Goal: Task Accomplishment & Management: Manage account settings

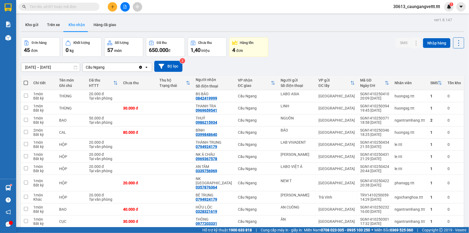
scroll to position [147, 0]
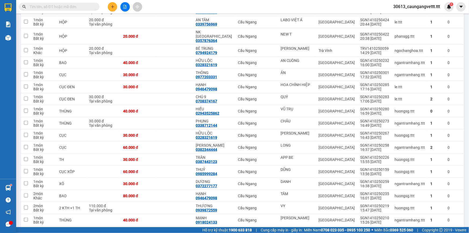
click at [72, 5] on input "text" at bounding box center [61, 7] width 63 height 6
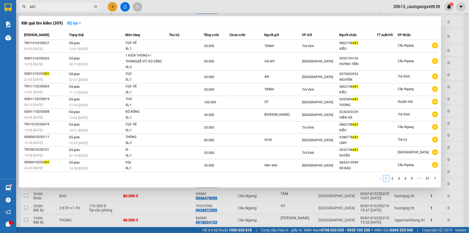
type input "441"
click at [200, 5] on div at bounding box center [234, 116] width 469 height 233
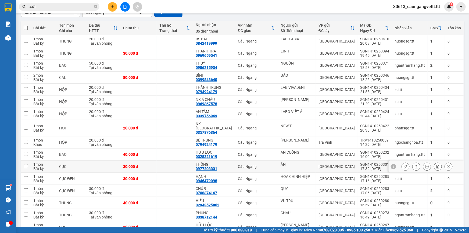
scroll to position [49, 0]
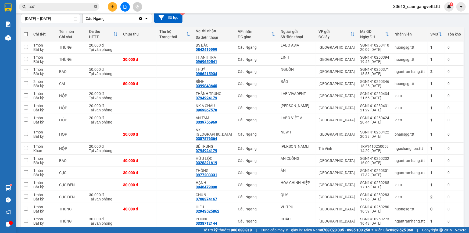
click at [96, 5] on icon "close-circle" at bounding box center [95, 6] width 3 height 3
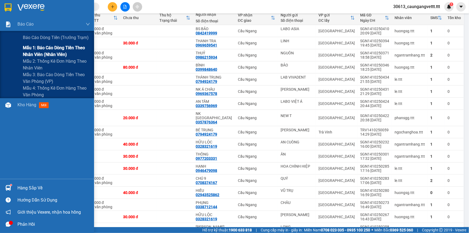
click at [32, 51] on span "Mẫu 1: Báo cáo dòng tiền theo nhân viên (nhân viên)" at bounding box center [56, 50] width 67 height 13
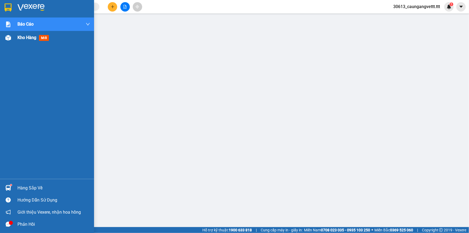
click at [22, 39] on span "Kho hàng" at bounding box center [26, 37] width 19 height 5
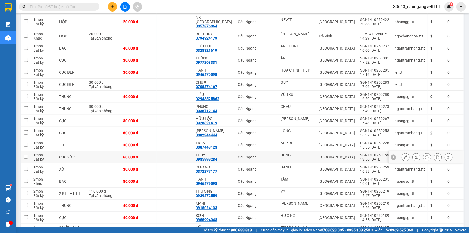
scroll to position [179, 0]
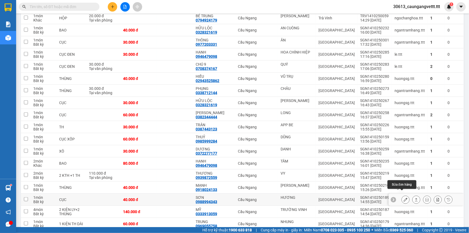
click at [404, 198] on icon at bounding box center [406, 200] width 4 height 4
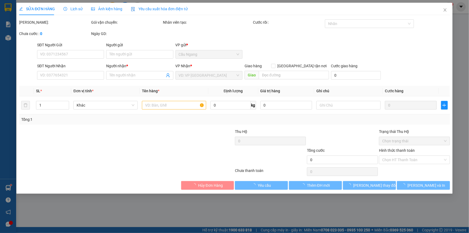
type input "HƯƠNG"
type input "0988994343"
type input "SƠN"
type input "40.000"
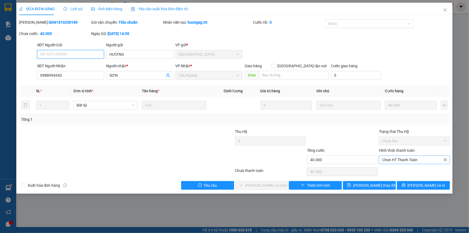
click at [401, 161] on span "Chọn HT Thanh Toán" at bounding box center [415, 160] width 65 height 8
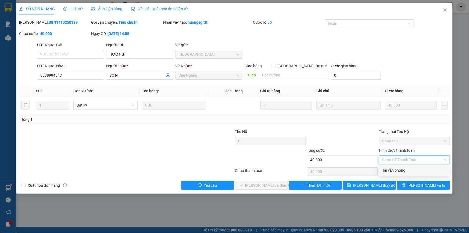
click at [396, 170] on div "Tại văn phòng" at bounding box center [415, 170] width 65 height 6
type input "0"
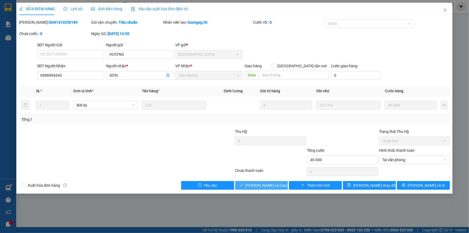
click at [266, 184] on span "[PERSON_NAME] và Giao hàng" at bounding box center [272, 185] width 52 height 6
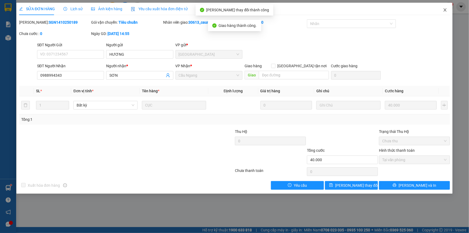
click at [445, 9] on icon "close" at bounding box center [445, 10] width 4 height 4
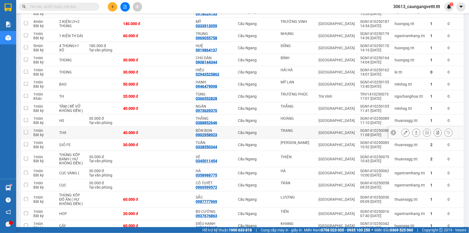
scroll to position [408, 0]
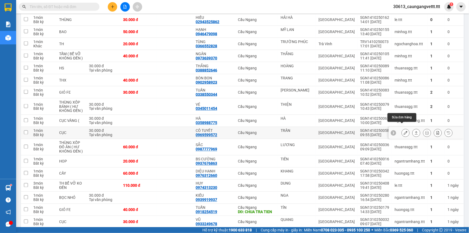
click at [404, 131] on icon at bounding box center [406, 133] width 4 height 4
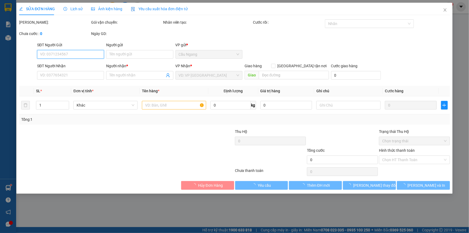
type input "TRÂN"
type input "0969599572"
type input "CÔ TUYẾT"
type input "30.000"
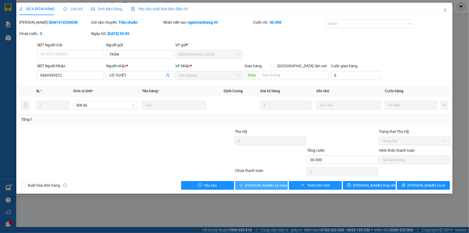
click at [270, 187] on span "[PERSON_NAME] và Giao hàng" at bounding box center [272, 185] width 52 height 6
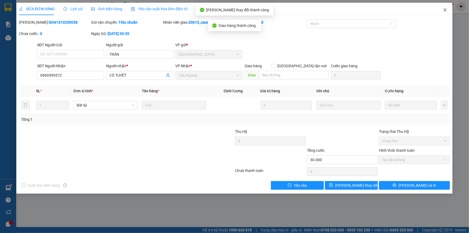
click at [446, 8] on icon "close" at bounding box center [445, 10] width 4 height 4
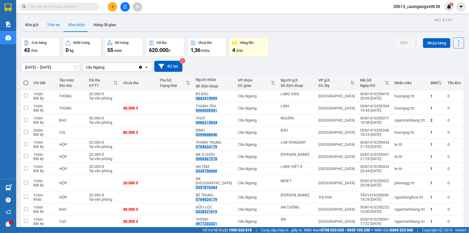
click at [51, 24] on button "Trên xe" at bounding box center [54, 24] width 22 height 13
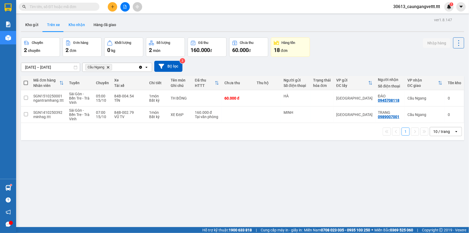
click at [78, 25] on button "Kho nhận" at bounding box center [76, 24] width 25 height 13
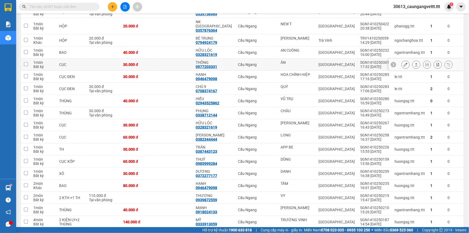
scroll to position [163, 0]
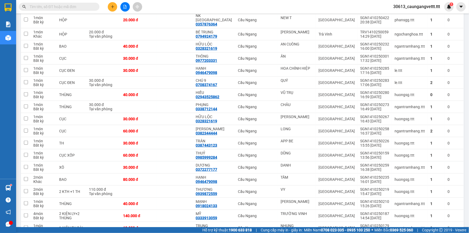
click at [70, 6] on input "text" at bounding box center [61, 7] width 63 height 6
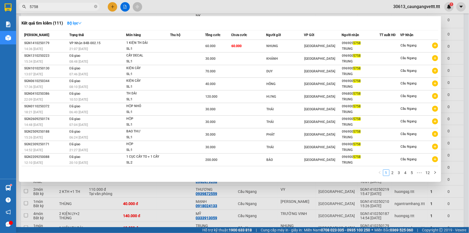
type input "5758"
click at [172, 3] on div at bounding box center [234, 116] width 469 height 233
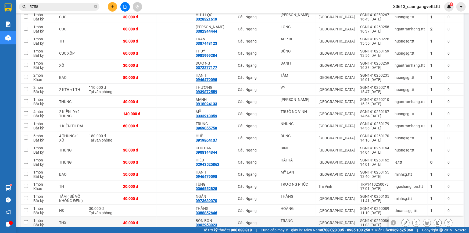
scroll to position [310, 0]
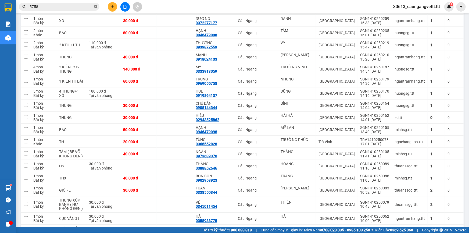
click at [96, 5] on icon "close-circle" at bounding box center [95, 6] width 3 height 3
click at [111, 5] on icon "plus" at bounding box center [113, 7] width 4 height 4
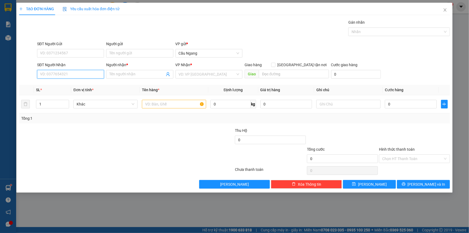
click at [73, 74] on input "SĐT Người Nhận" at bounding box center [70, 74] width 67 height 9
click at [66, 84] on div "0822100427 - MY" at bounding box center [70, 85] width 61 height 6
type input "0822100427"
type input "MY"
type input "0822100427"
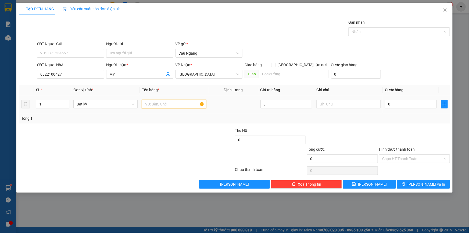
click at [168, 105] on input "text" at bounding box center [174, 104] width 64 height 9
type input "BAO"
click at [404, 106] on input "0" at bounding box center [411, 104] width 52 height 9
type input "4"
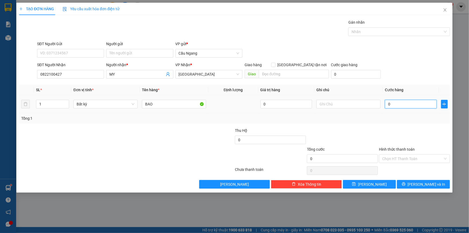
type input "4"
type input "40"
type input "400"
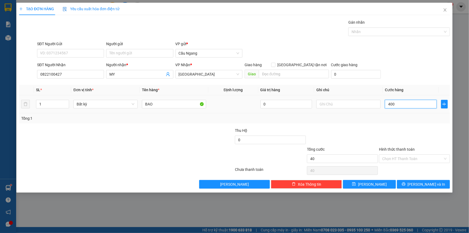
type input "400"
type input "4.000"
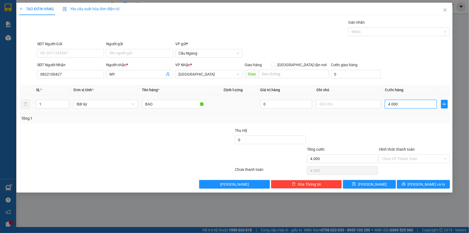
type input "40.000"
click at [428, 182] on span "[PERSON_NAME] và In" at bounding box center [427, 184] width 38 height 6
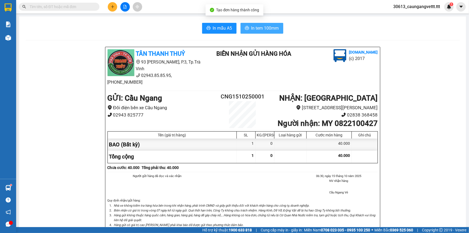
click at [253, 24] on button "In tem 100mm" at bounding box center [262, 28] width 43 height 11
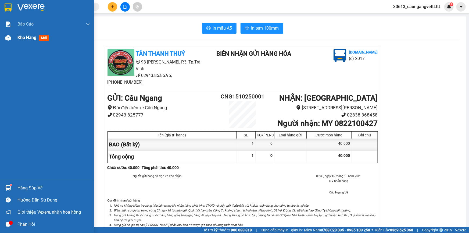
click at [26, 37] on span "Kho hàng" at bounding box center [26, 37] width 19 height 5
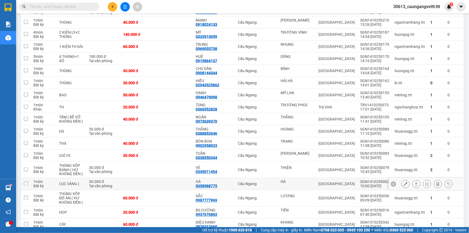
scroll to position [331, 0]
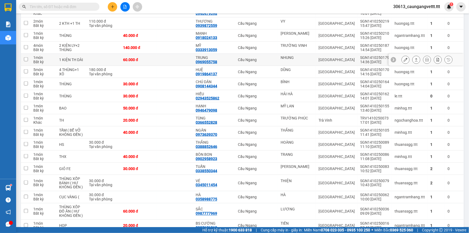
click at [404, 58] on icon at bounding box center [406, 60] width 4 height 4
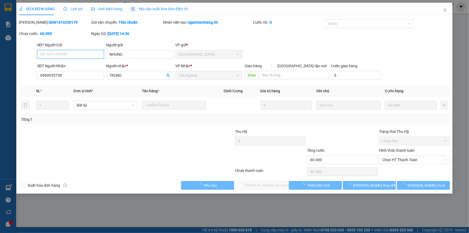
type input "NHUNG"
type input "0969055758"
type input "TRUNG"
type input "60.000"
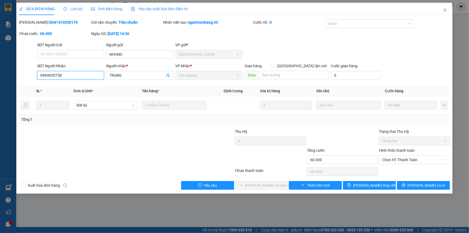
click at [52, 75] on input "0969055758" at bounding box center [70, 75] width 67 height 9
type input "0969005758"
click at [373, 183] on span "[PERSON_NAME] thay đổi" at bounding box center [374, 185] width 43 height 6
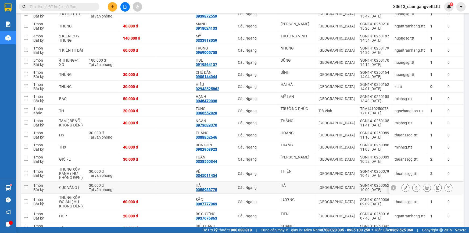
scroll to position [359, 0]
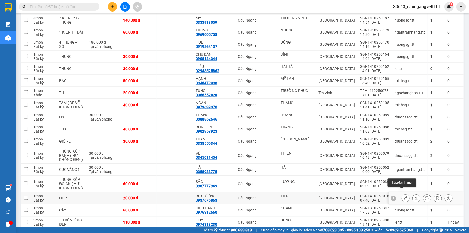
click at [404, 196] on icon at bounding box center [406, 198] width 4 height 4
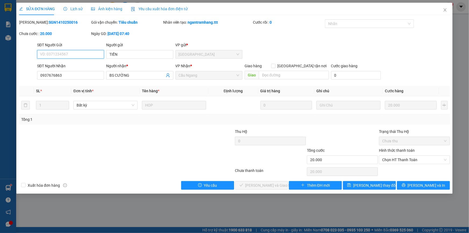
type input "TIẾN"
type input "0937676863"
type input "BS CƯỜNG"
type input "20.000"
click at [408, 157] on span "Chọn HT Thanh Toán" at bounding box center [415, 160] width 65 height 8
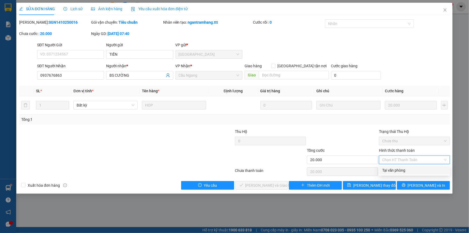
click at [397, 170] on div "Tại văn phòng" at bounding box center [415, 170] width 65 height 6
type input "0"
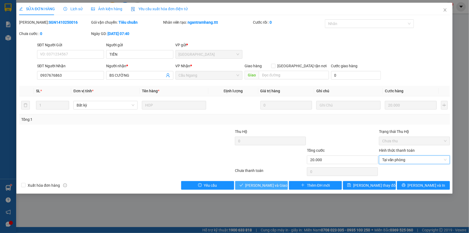
click at [263, 183] on span "Lưu và Giao hàng" at bounding box center [272, 185] width 52 height 6
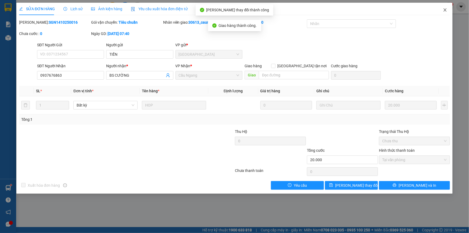
click at [445, 10] on icon "close" at bounding box center [445, 10] width 4 height 4
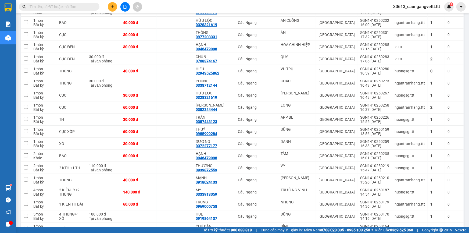
scroll to position [189, 0]
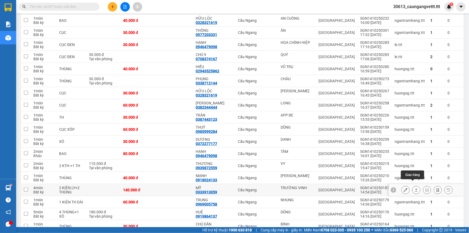
click at [404, 188] on icon at bounding box center [406, 190] width 4 height 4
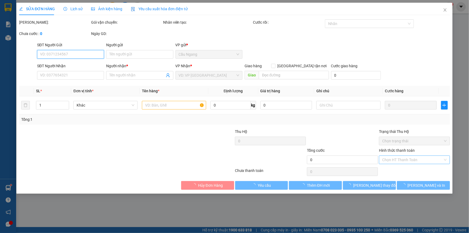
type input "TRƯỜNG VINH"
type input "0333913059"
type input "MỸ"
type input "140.000"
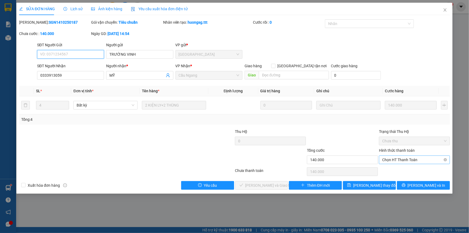
click at [394, 159] on span "Chọn HT Thanh Toán" at bounding box center [415, 160] width 65 height 8
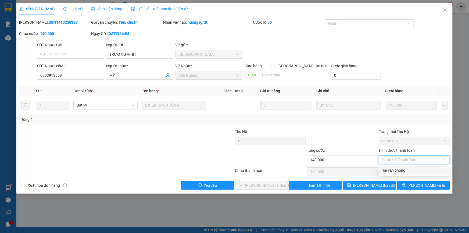
click at [393, 171] on div "Tại văn phòng" at bounding box center [415, 170] width 65 height 6
type input "0"
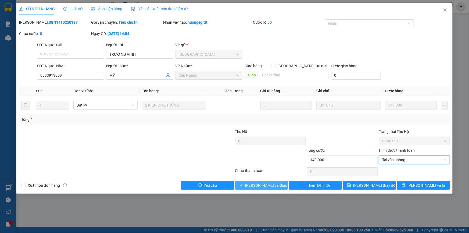
click at [265, 184] on span "Lưu và Giao hàng" at bounding box center [272, 185] width 52 height 6
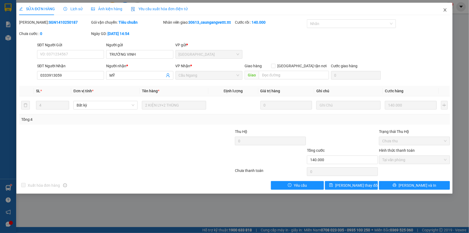
click at [445, 11] on icon "close" at bounding box center [445, 10] width 4 height 4
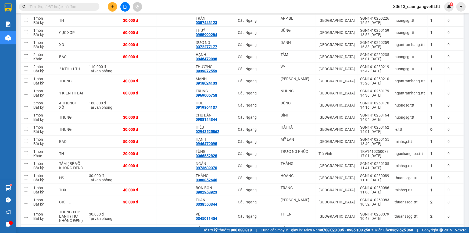
scroll to position [288, 0]
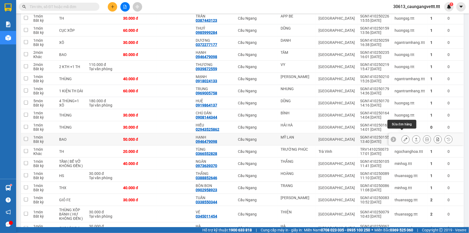
click at [404, 137] on icon at bounding box center [406, 139] width 4 height 4
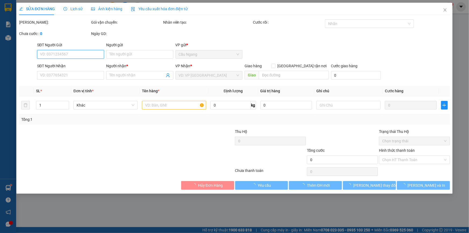
type input "MỸ LAN"
type input "0946479098"
type input "HẠNH"
type input "50.000"
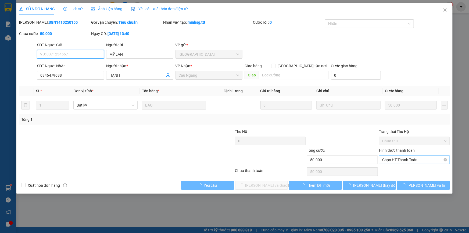
click at [395, 160] on span "Chọn HT Thanh Toán" at bounding box center [415, 160] width 65 height 8
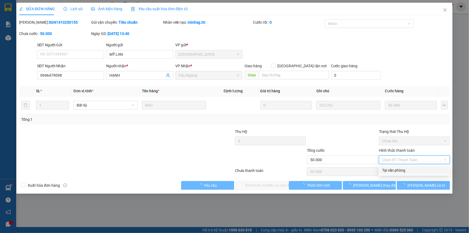
click at [393, 171] on div "Tại văn phòng" at bounding box center [415, 170] width 65 height 6
type input "0"
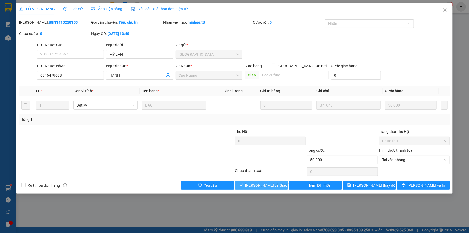
click at [277, 183] on span "Lưu và Giao hàng" at bounding box center [272, 185] width 52 height 6
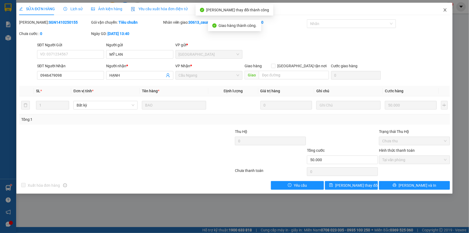
click at [445, 10] on icon "close" at bounding box center [445, 10] width 4 height 4
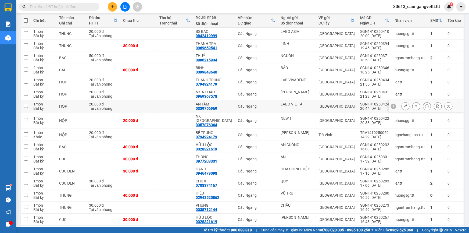
scroll to position [65, 0]
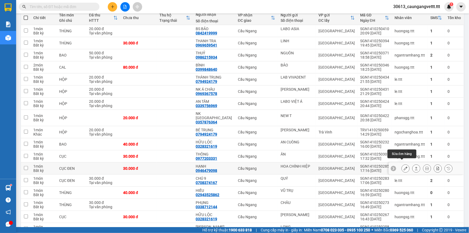
click at [404, 167] on icon at bounding box center [406, 169] width 4 height 4
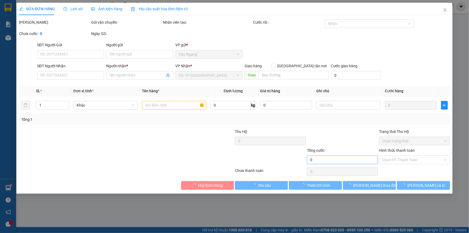
type input "HOA CHÍNH HIỆP"
type input "0946479098"
type input "HẠNH"
type input "30.000"
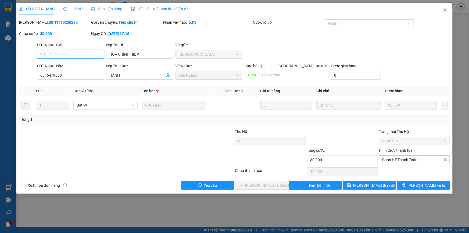
click at [401, 159] on span "Chọn HT Thanh Toán" at bounding box center [415, 160] width 65 height 8
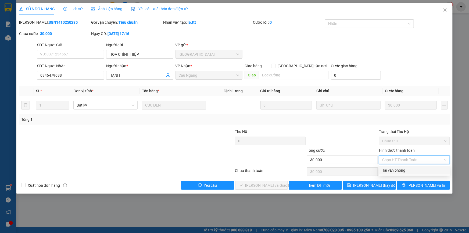
click at [397, 169] on div "Tại văn phòng" at bounding box center [415, 170] width 65 height 6
type input "0"
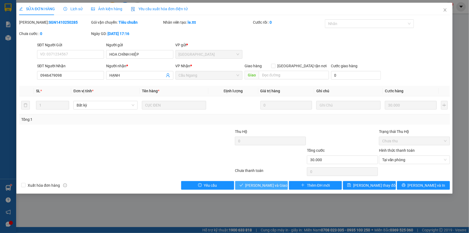
click at [263, 186] on span "Lưu và Giao hàng" at bounding box center [272, 185] width 52 height 6
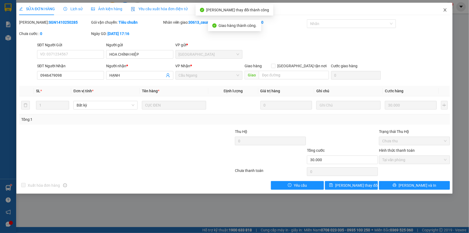
click at [444, 9] on icon "close" at bounding box center [445, 10] width 4 height 4
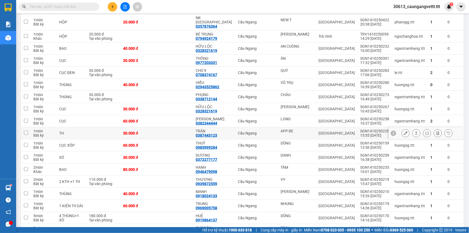
scroll to position [163, 0]
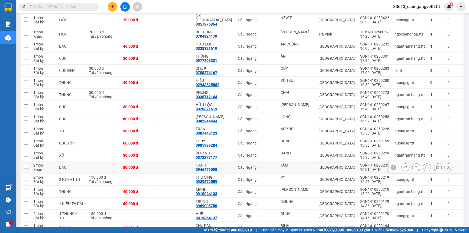
click at [404, 165] on icon at bounding box center [406, 167] width 4 height 4
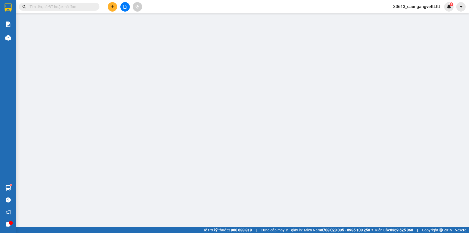
type input "TÂM"
type input "0946479098"
type input "HẠNH"
type input "80.000"
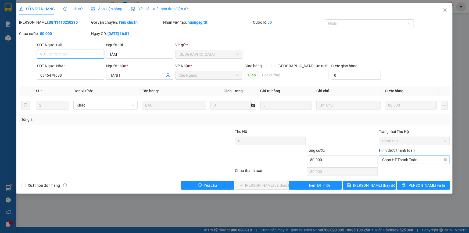
click at [401, 158] on span "Chọn HT Thanh Toán" at bounding box center [415, 160] width 65 height 8
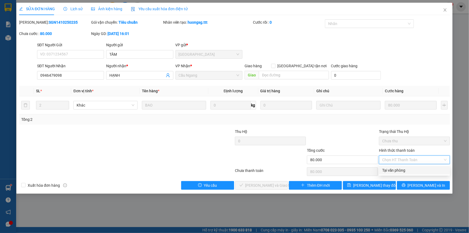
click at [392, 169] on div "Tại văn phòng" at bounding box center [415, 170] width 65 height 6
type input "0"
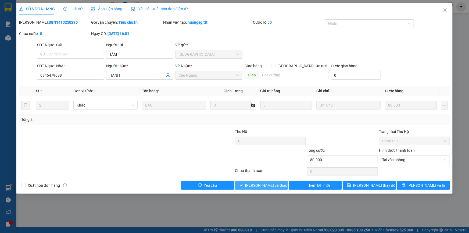
click at [269, 183] on span "Lưu và Giao hàng" at bounding box center [272, 185] width 52 height 6
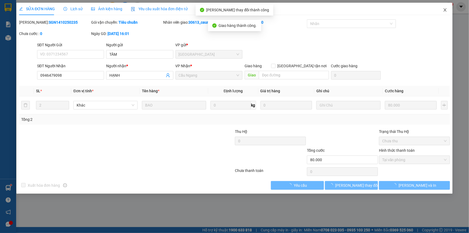
click at [446, 9] on icon "close" at bounding box center [445, 9] width 3 height 3
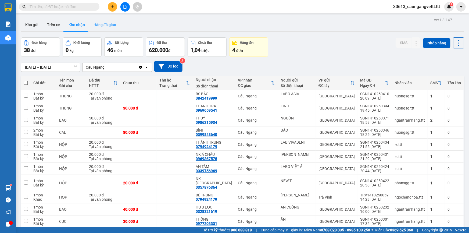
click at [105, 27] on button "Hàng đã giao" at bounding box center [104, 24] width 31 height 13
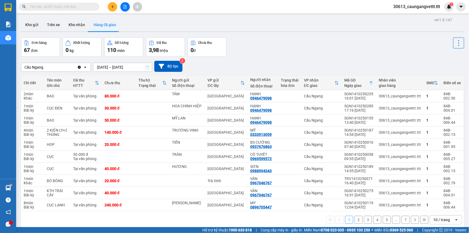
click at [76, 25] on button "Kho nhận" at bounding box center [76, 24] width 25 height 13
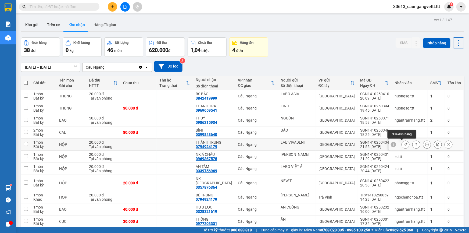
click at [404, 144] on icon at bounding box center [406, 145] width 4 height 4
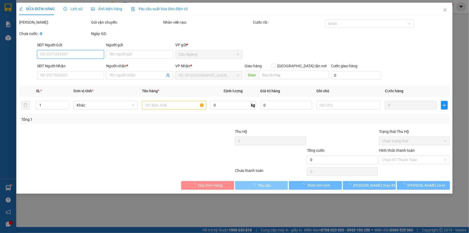
type input "LAB VIVADENT"
type input "0794924179"
type input "THÀNH TRUNG"
type input "20.000"
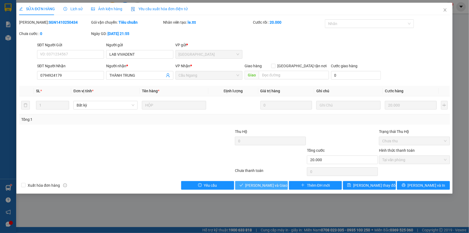
click at [269, 184] on span "Lưu và Giao hàng" at bounding box center [272, 185] width 52 height 6
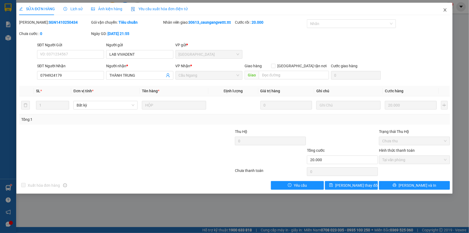
click at [446, 10] on icon "close" at bounding box center [445, 10] width 4 height 4
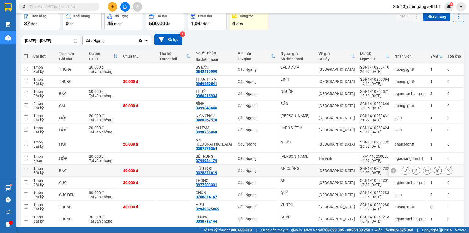
scroll to position [32, 0]
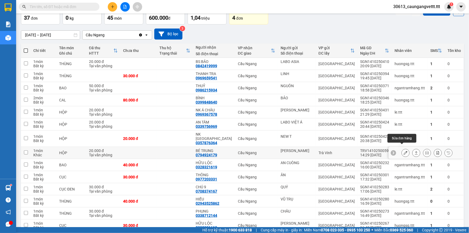
click at [404, 151] on icon at bounding box center [406, 153] width 4 height 4
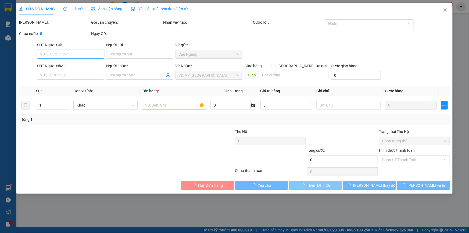
type input "MINH TÂM"
type input "0794924179"
type input "BÉ TRUNG"
type input "20.000"
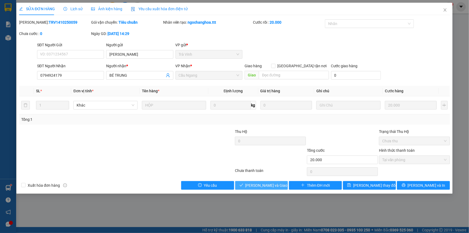
click at [263, 182] on span "Lưu và Giao hàng" at bounding box center [272, 185] width 52 height 6
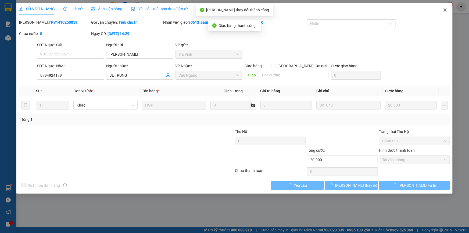
click at [445, 10] on icon "close" at bounding box center [445, 10] width 4 height 4
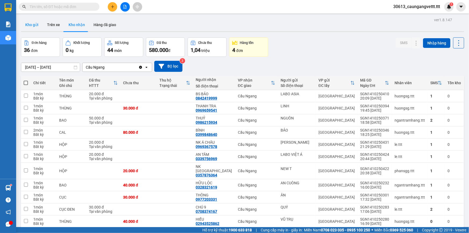
click at [35, 26] on button "Kho gửi" at bounding box center [32, 24] width 22 height 13
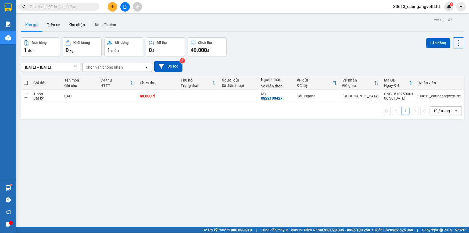
click at [24, 82] on span at bounding box center [26, 83] width 4 height 4
click at [26, 80] on input "checkbox" at bounding box center [26, 80] width 0 height 0
checkbox input "true"
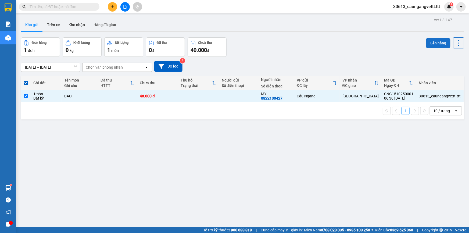
click at [436, 42] on button "Lên hàng" at bounding box center [438, 43] width 24 height 10
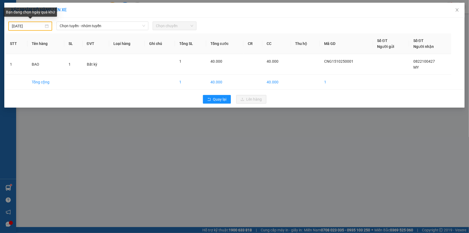
click at [13, 24] on input "14/10/2025" at bounding box center [28, 26] width 32 height 6
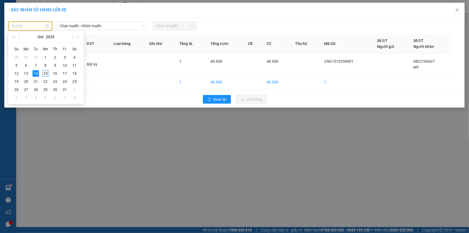
click at [46, 73] on div "15" at bounding box center [45, 73] width 6 height 6
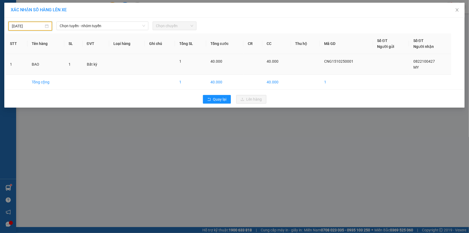
type input "[DATE]"
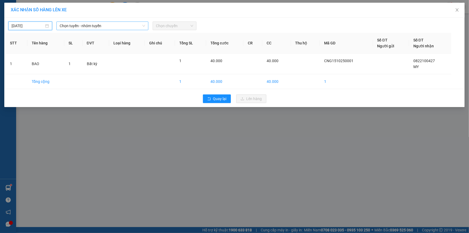
click at [78, 26] on span "Chọn tuyến - nhóm tuyến" at bounding box center [103, 26] width 86 height 8
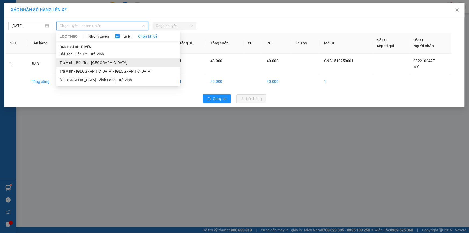
click at [83, 64] on li "Trà Vinh - Bến Tre - [GEOGRAPHIC_DATA]" at bounding box center [118, 62] width 124 height 9
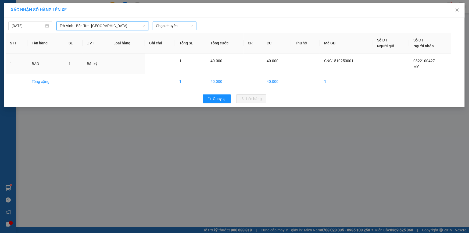
click at [168, 27] on span "Chọn chuyến" at bounding box center [174, 26] width 37 height 8
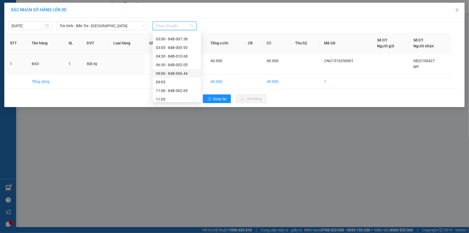
scroll to position [32, 0]
click at [170, 73] on div "09:00 - 84B-006.44" at bounding box center [177, 73] width 42 height 6
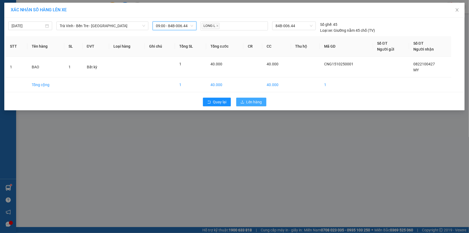
click at [246, 101] on button "Lên hàng" at bounding box center [251, 102] width 30 height 9
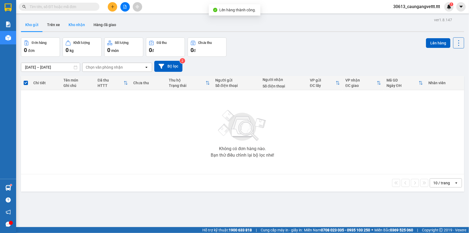
click at [75, 24] on button "Kho nhận" at bounding box center [76, 24] width 25 height 13
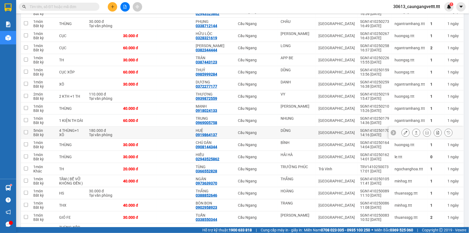
scroll to position [263, 0]
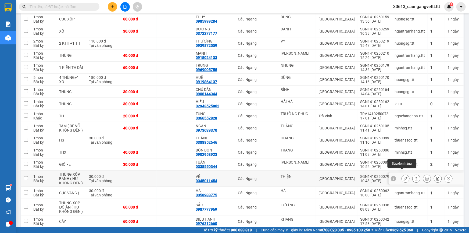
click at [404, 177] on icon at bounding box center [406, 179] width 4 height 4
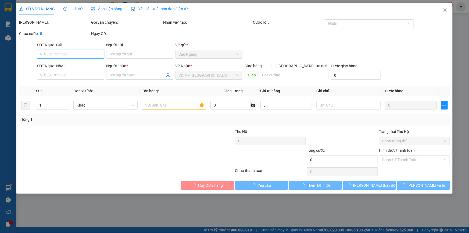
type input "THIỆN"
type input "0345011454"
type input "VÉ"
type input "30.000"
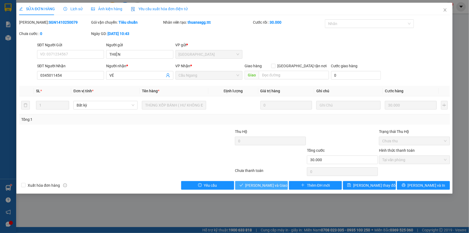
click at [271, 187] on span "Lưu và Giao hàng" at bounding box center [272, 185] width 52 height 6
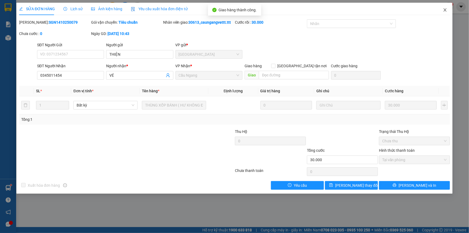
click at [446, 9] on icon "close" at bounding box center [445, 9] width 3 height 3
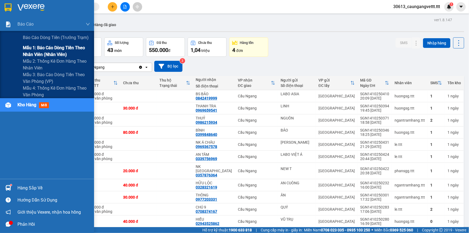
click at [43, 52] on span "Mẫu 1: Báo cáo dòng tiền theo nhân viên (nhân viên)" at bounding box center [56, 50] width 67 height 13
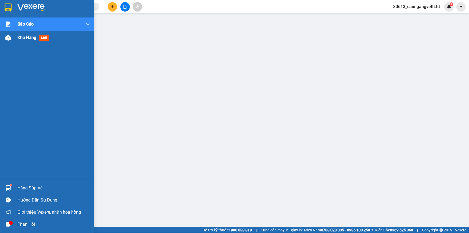
click at [22, 36] on span "Kho hàng" at bounding box center [26, 37] width 19 height 5
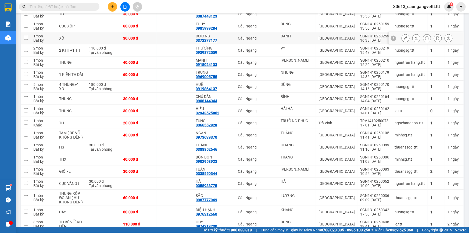
scroll to position [214, 0]
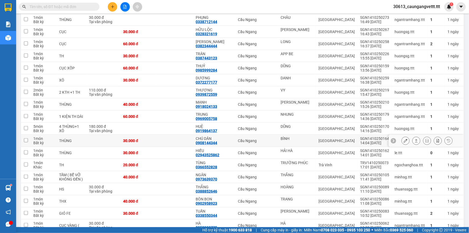
click at [404, 139] on icon at bounding box center [406, 141] width 4 height 4
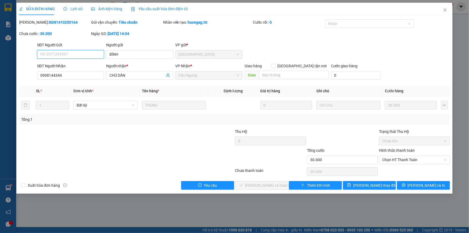
type input "BÌNH"
type input "0908144344"
type input "CHÚ DẦN"
type input "30.000"
click at [405, 160] on span "Chọn HT Thanh Toán" at bounding box center [415, 160] width 65 height 8
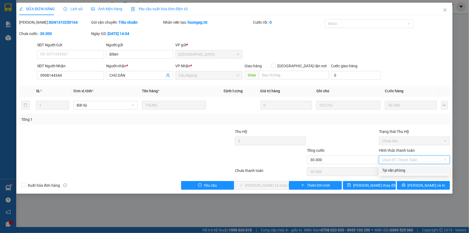
click at [402, 169] on div "Tại văn phòng" at bounding box center [415, 170] width 65 height 6
type input "0"
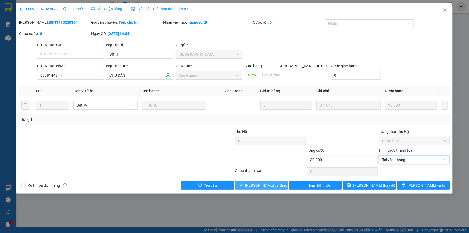
click at [271, 185] on span "[PERSON_NAME] và Giao hàng" at bounding box center [272, 185] width 52 height 6
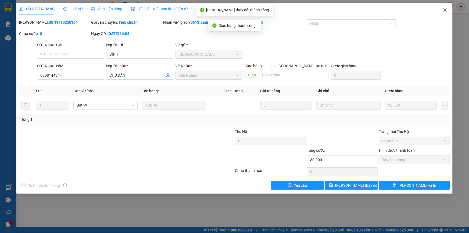
click at [445, 10] on icon "close" at bounding box center [445, 9] width 3 height 3
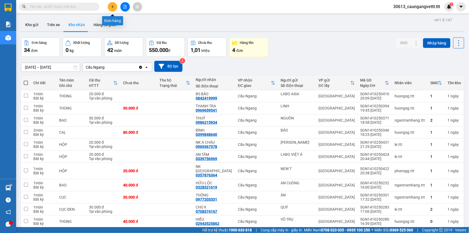
click at [113, 5] on icon "plus" at bounding box center [112, 6] width 0 height 3
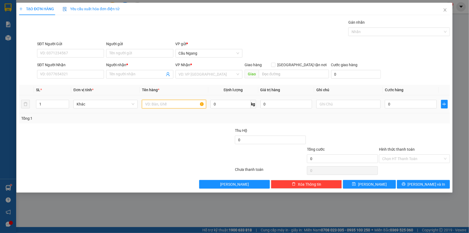
click at [158, 103] on input "text" at bounding box center [174, 104] width 64 height 9
type input "GIO"
click at [197, 73] on input "search" at bounding box center [207, 74] width 57 height 8
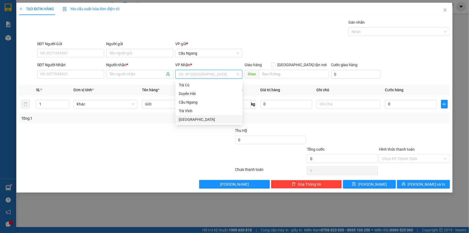
click at [187, 119] on div "[GEOGRAPHIC_DATA]" at bounding box center [209, 119] width 61 height 6
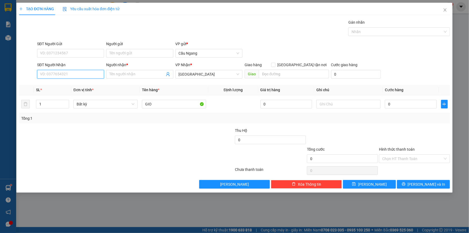
click at [57, 73] on input "SĐT Người Nhận" at bounding box center [70, 74] width 67 height 9
click at [81, 83] on div "02838553587 - CÔNG NGHỆ" at bounding box center [70, 85] width 61 height 6
type input "02838553587"
type input "CÔNG NGHỆ"
type input "02838553587"
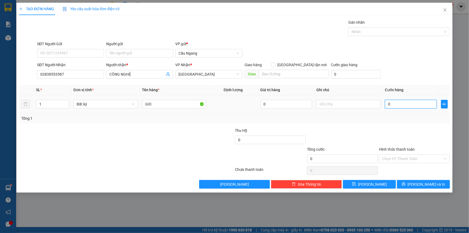
click at [407, 105] on input "0" at bounding box center [411, 104] width 52 height 9
type input "4"
type input "40"
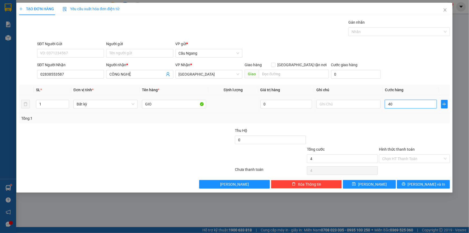
type input "40"
type input "400"
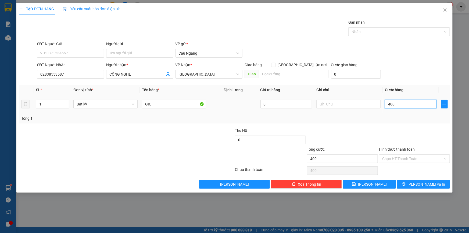
type input "4.000"
type input "40.000"
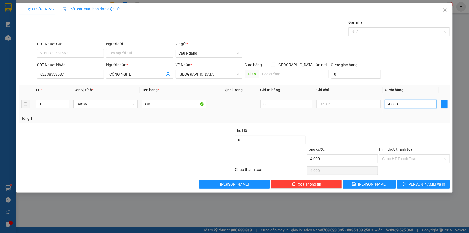
type input "40.000"
click at [406, 158] on input "Hình thức thanh toán" at bounding box center [413, 159] width 61 height 8
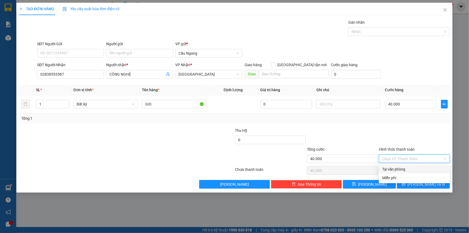
click at [399, 169] on div "Tại văn phòng" at bounding box center [415, 169] width 65 height 6
type input "0"
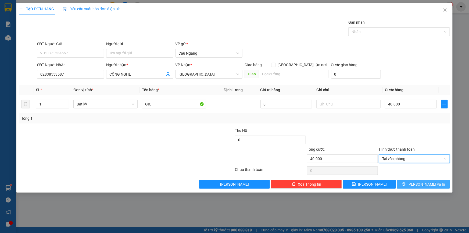
click at [418, 183] on button "[PERSON_NAME] và In" at bounding box center [423, 184] width 53 height 9
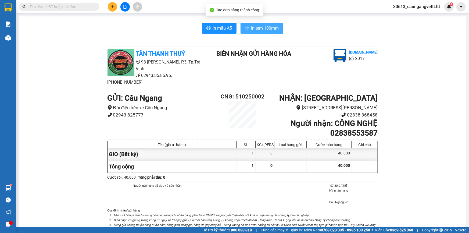
click at [258, 26] on span "In tem 100mm" at bounding box center [266, 28] width 28 height 7
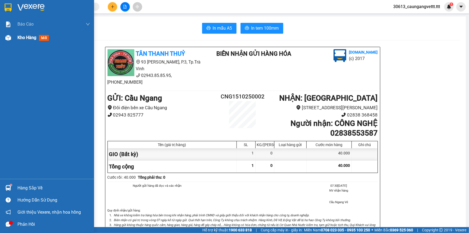
click at [18, 38] on span "Kho hàng" at bounding box center [26, 37] width 19 height 5
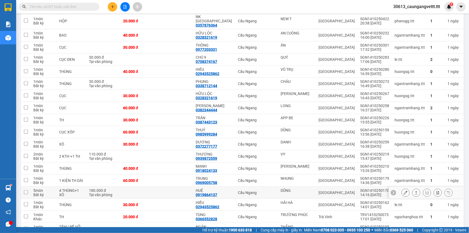
scroll to position [172, 0]
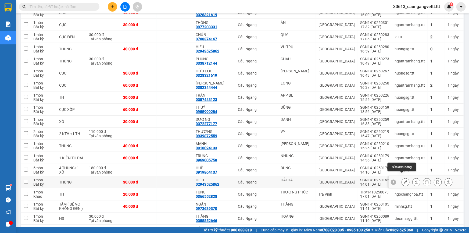
click at [404, 180] on icon at bounding box center [406, 182] width 4 height 4
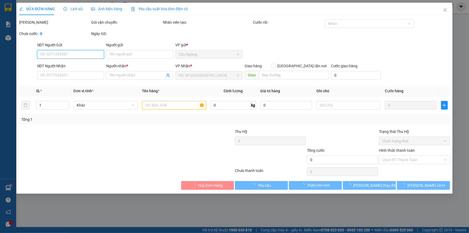
type input "HẢI HÀ"
type input "02943525862"
type input "HIẾU"
type input "30.000"
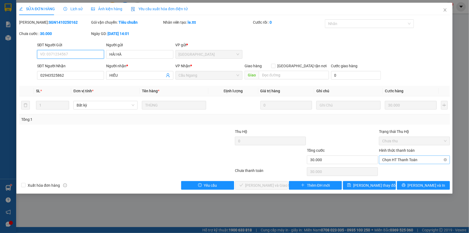
click at [398, 160] on span "Chọn HT Thanh Toán" at bounding box center [415, 160] width 65 height 8
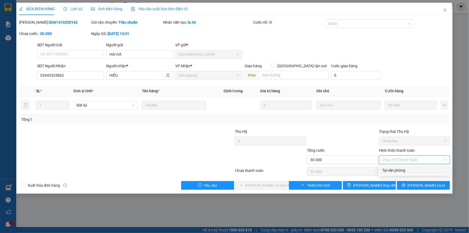
click at [392, 169] on div "Tại văn phòng" at bounding box center [415, 170] width 65 height 6
type input "0"
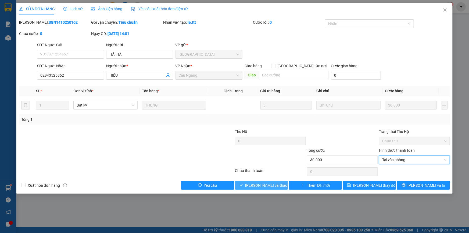
click at [257, 185] on span "Lưu và Giao hàng" at bounding box center [272, 185] width 52 height 6
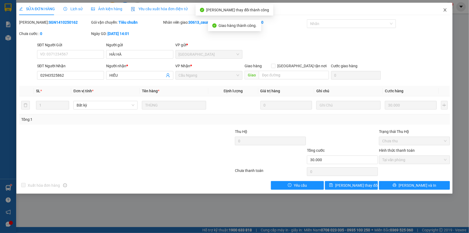
click at [445, 8] on icon "close" at bounding box center [445, 10] width 4 height 4
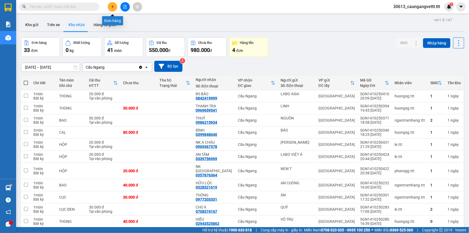
click at [112, 7] on icon "plus" at bounding box center [112, 6] width 3 height 0
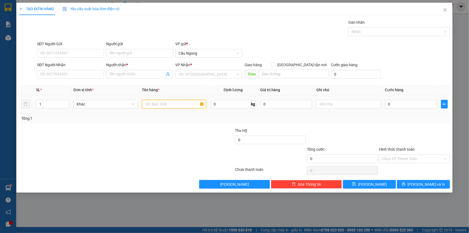
click at [159, 104] on input "text" at bounding box center [174, 104] width 64 height 9
type input "THUNG"
click at [71, 75] on input "SĐT Người Nhận" at bounding box center [70, 74] width 67 height 9
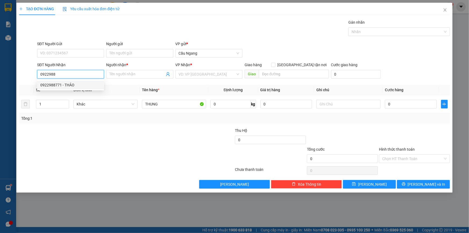
drag, startPoint x: 63, startPoint y: 86, endPoint x: 68, endPoint y: 86, distance: 5.1
click at [64, 86] on div "0922988771 - THẢO" at bounding box center [70, 85] width 61 height 6
type input "0922988771"
type input "THẢO"
type input "0922988771"
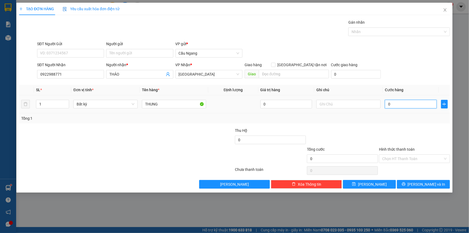
click at [416, 104] on input "0" at bounding box center [411, 104] width 52 height 9
type input "3"
type input "30"
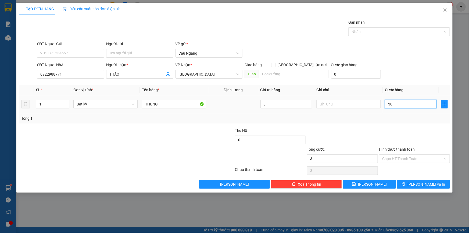
type input "30"
type input "300"
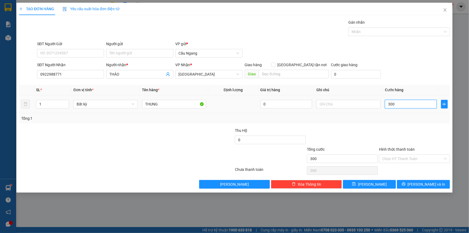
type input "3.000"
type input "30.000"
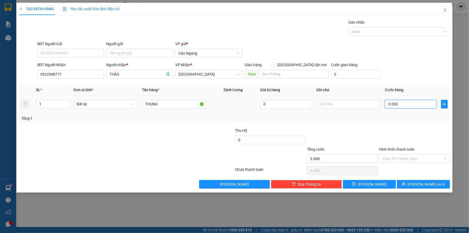
type input "30.000"
click at [402, 157] on input "Hình thức thanh toán" at bounding box center [413, 159] width 61 height 8
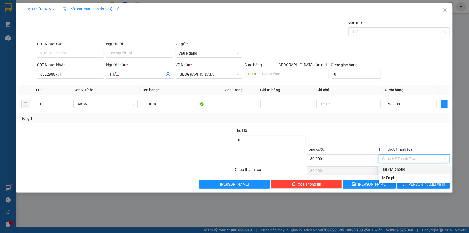
click at [401, 169] on div "Tại văn phòng" at bounding box center [415, 169] width 65 height 6
type input "0"
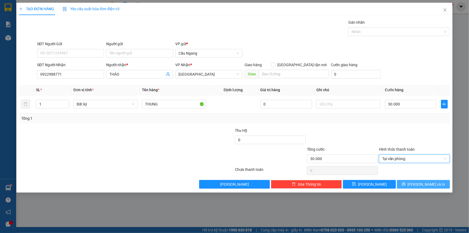
click at [420, 183] on span "Lưu và In" at bounding box center [427, 184] width 38 height 6
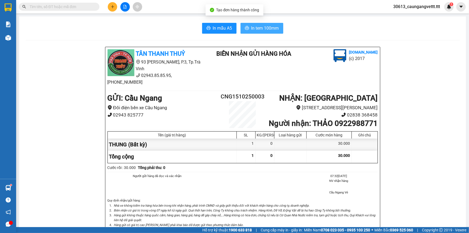
click at [265, 28] on span "In tem 100mm" at bounding box center [266, 28] width 28 height 7
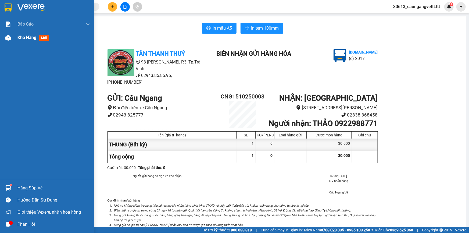
click at [23, 39] on span "Kho hàng" at bounding box center [26, 37] width 19 height 5
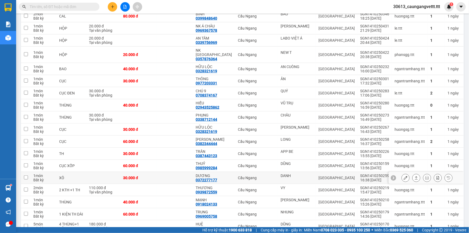
scroll to position [130, 0]
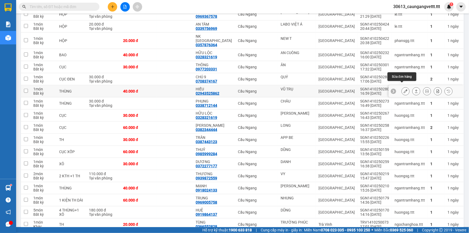
click at [404, 89] on icon at bounding box center [406, 91] width 4 height 4
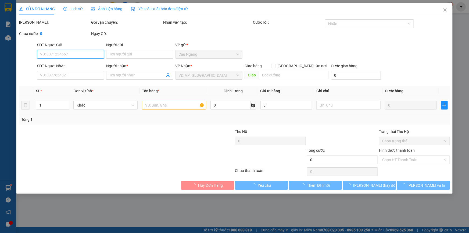
type input "VŨ TRỤ"
type input "02943525862"
type input "HIẾU"
type input "40.000"
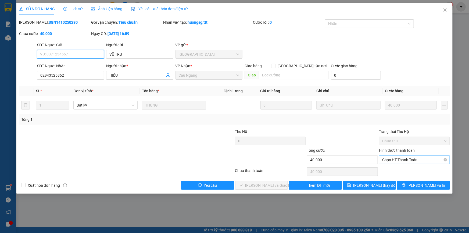
click at [398, 161] on span "Chọn HT Thanh Toán" at bounding box center [415, 160] width 65 height 8
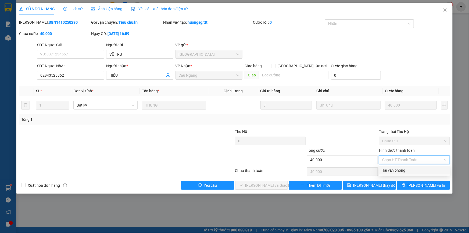
click at [397, 168] on div "Tại văn phòng" at bounding box center [415, 170] width 65 height 6
type input "0"
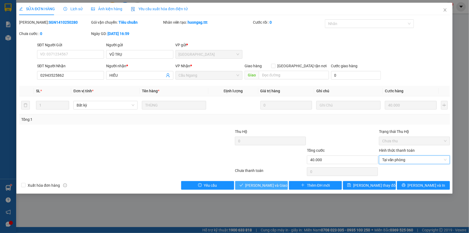
click at [272, 184] on span "Lưu và Giao hàng" at bounding box center [272, 185] width 52 height 6
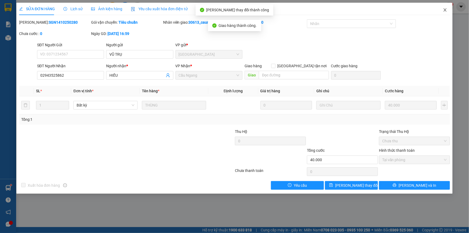
click at [445, 9] on icon "close" at bounding box center [445, 10] width 4 height 4
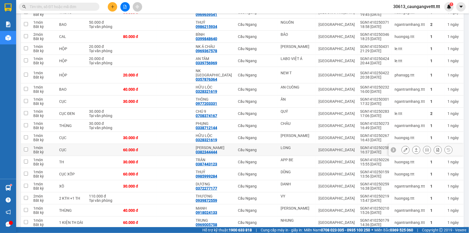
scroll to position [98, 0]
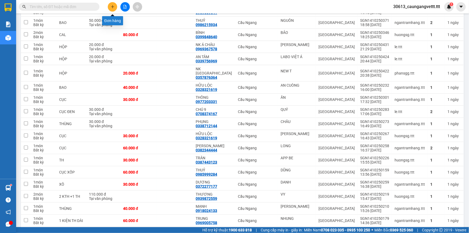
click at [110, 5] on button at bounding box center [112, 6] width 9 height 9
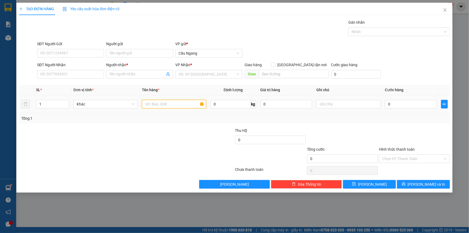
click at [166, 103] on input "text" at bounding box center [174, 104] width 64 height 9
type input "THX"
click at [66, 73] on input "SĐT Người Nhận" at bounding box center [70, 74] width 67 height 9
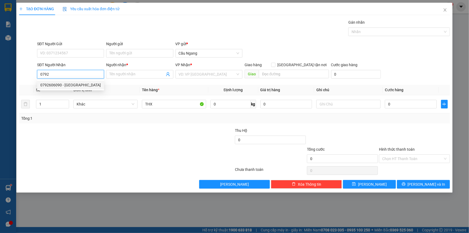
click at [78, 86] on div "0792606090 - ĐỨC" at bounding box center [70, 85] width 61 height 6
type input "0792606090"
type input "ĐỨC"
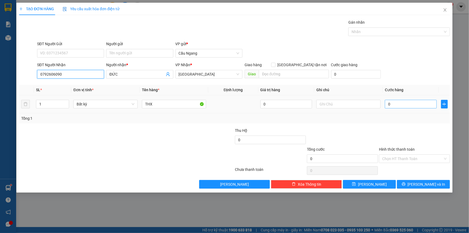
type input "0792606090"
click at [403, 103] on input "0" at bounding box center [411, 104] width 52 height 9
type input "3"
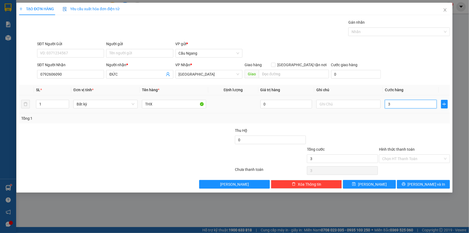
type input "30"
type input "300"
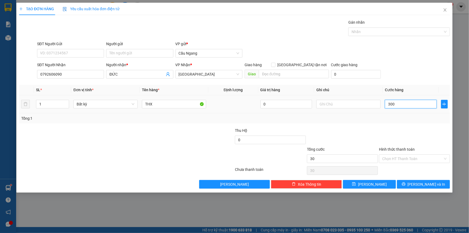
type input "300"
type input "3.000"
type input "30.000"
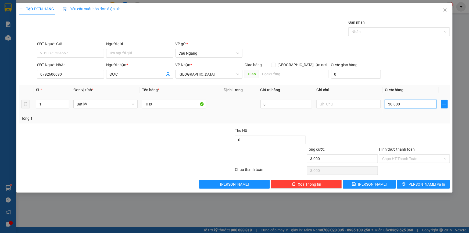
type input "30.000"
drag, startPoint x: 406, startPoint y: 158, endPoint x: 402, endPoint y: 158, distance: 4.0
click at [406, 158] on input "Hình thức thanh toán" at bounding box center [413, 159] width 61 height 8
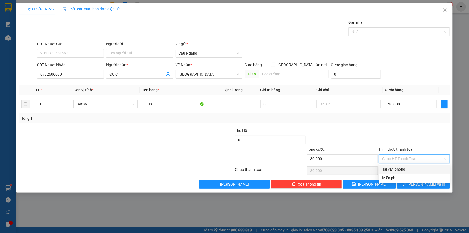
click at [401, 170] on div "Tại văn phòng" at bounding box center [415, 169] width 65 height 6
type input "0"
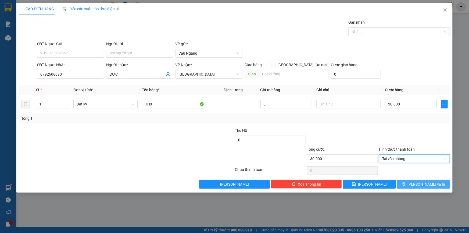
click at [432, 183] on span "Lưu và In" at bounding box center [427, 184] width 38 height 6
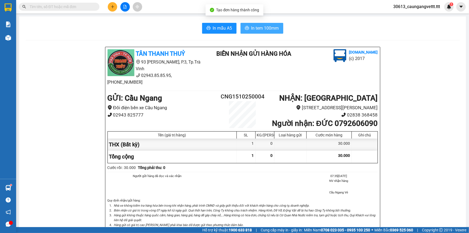
click at [259, 24] on button "In tem 100mm" at bounding box center [262, 28] width 43 height 11
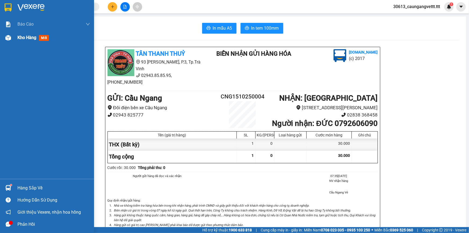
click at [16, 40] on div "Kho hàng mới" at bounding box center [47, 37] width 94 height 13
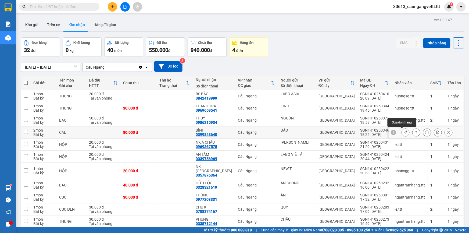
click at [404, 132] on icon at bounding box center [406, 132] width 4 height 4
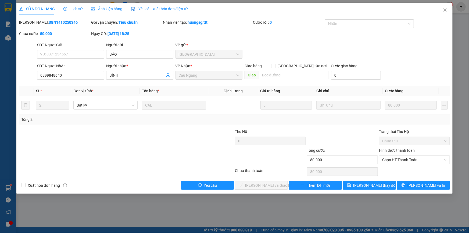
type input "BẢO"
type input "0399848640"
type input "BÌNH"
type input "80.000"
click at [392, 161] on span "Chọn HT Thanh Toán" at bounding box center [415, 160] width 65 height 8
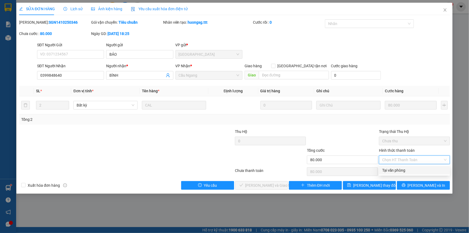
click at [392, 169] on div "Tại văn phòng" at bounding box center [415, 170] width 65 height 6
type input "0"
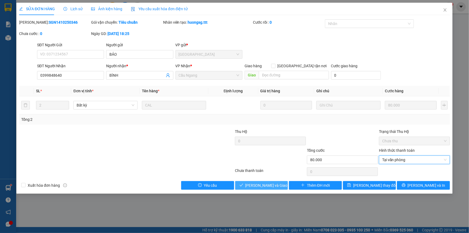
click at [274, 186] on span "Lưu và Giao hàng" at bounding box center [272, 185] width 52 height 6
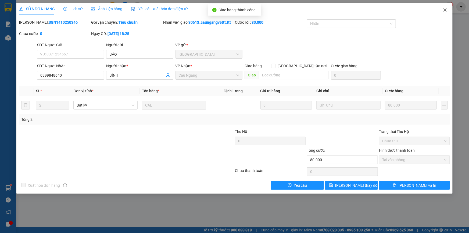
click at [444, 10] on icon "close" at bounding box center [445, 10] width 4 height 4
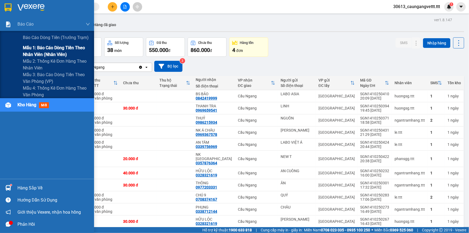
click at [44, 49] on span "Mẫu 1: Báo cáo dòng tiền theo nhân viên (nhân viên)" at bounding box center [56, 50] width 67 height 13
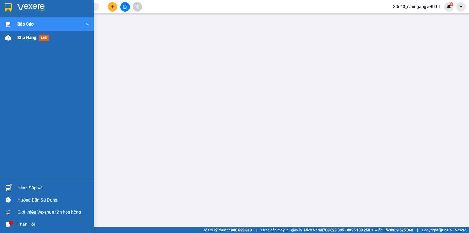
click at [27, 37] on span "Kho hàng" at bounding box center [26, 37] width 19 height 5
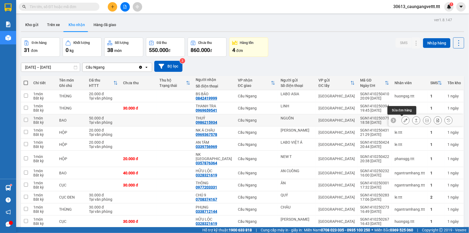
click at [404, 118] on icon at bounding box center [406, 120] width 4 height 4
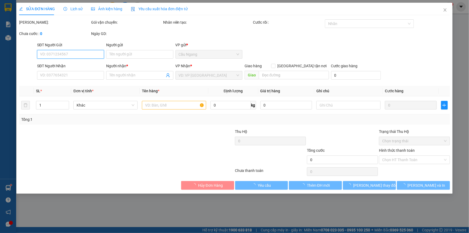
type input "NGUÔN"
type input "0986215934"
type input "THUỶ"
type input "50.000"
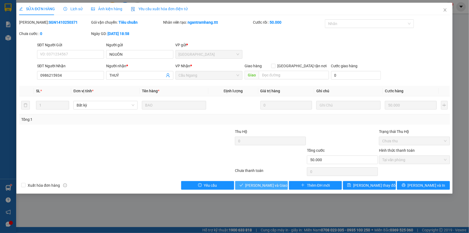
click at [272, 185] on span "Lưu và Giao hàng" at bounding box center [272, 185] width 52 height 6
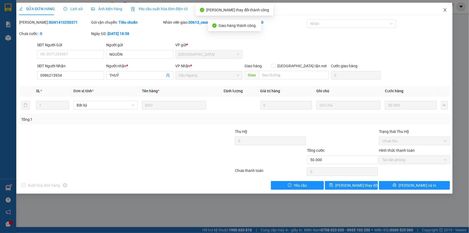
click at [446, 9] on icon "close" at bounding box center [445, 9] width 3 height 3
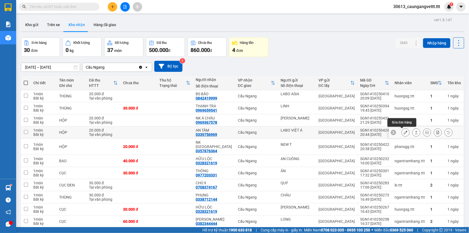
click at [404, 132] on icon at bounding box center [406, 132] width 4 height 4
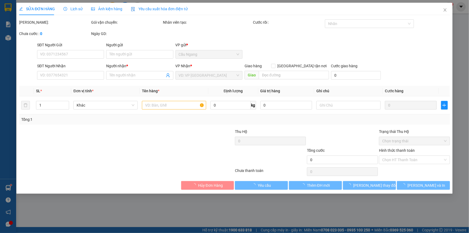
type input "LABO VIỆT Á"
type input "0339756969"
type input "AN TÂM"
type input "20.000"
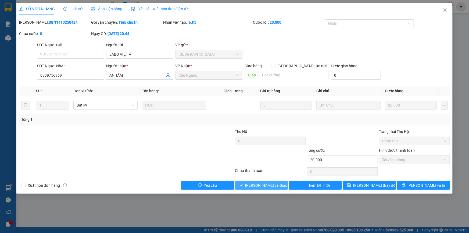
click at [267, 185] on span "Lưu và Giao hàng" at bounding box center [272, 185] width 52 height 6
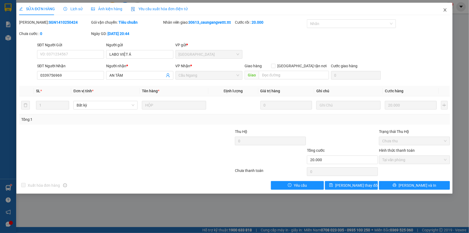
click at [446, 12] on icon "close" at bounding box center [445, 10] width 4 height 4
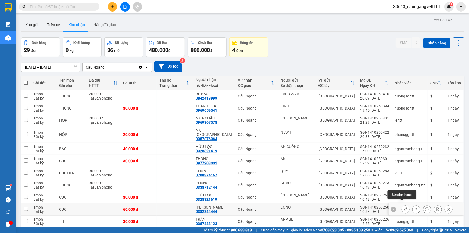
click at [404, 207] on icon at bounding box center [406, 209] width 4 height 4
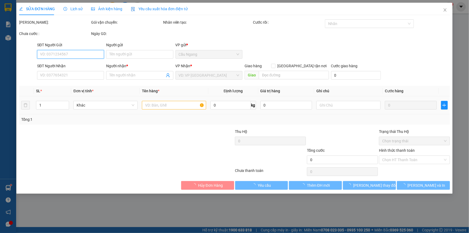
type input "LONG"
type input "0382344444"
type input "NGỌC ĐÌNH"
type input "60.000"
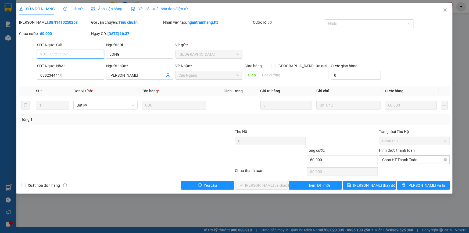
click at [406, 158] on span "Chọn HT Thanh Toán" at bounding box center [415, 160] width 65 height 8
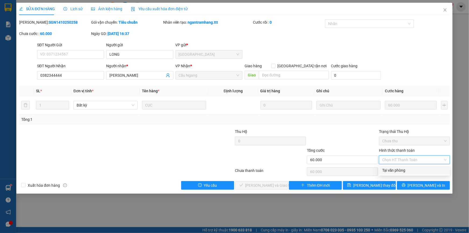
click at [393, 169] on div "Tại văn phòng" at bounding box center [415, 170] width 65 height 6
type input "0"
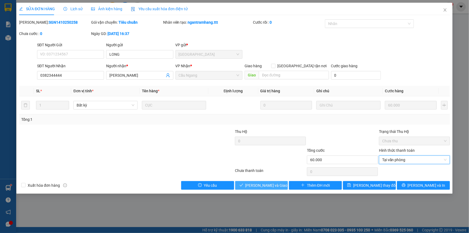
click at [270, 183] on span "Lưu và Giao hàng" at bounding box center [272, 185] width 52 height 6
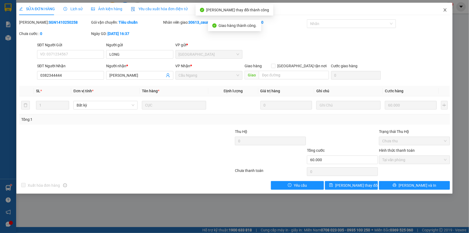
click at [446, 10] on icon "close" at bounding box center [445, 9] width 3 height 3
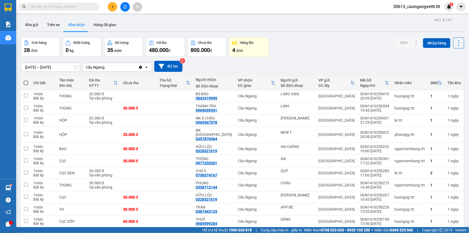
click at [112, 5] on icon "plus" at bounding box center [113, 7] width 4 height 4
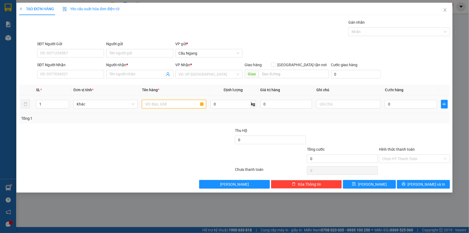
click at [166, 105] on input "text" at bounding box center [174, 104] width 64 height 9
type input "HOP"
click at [194, 73] on input "search" at bounding box center [207, 74] width 57 height 8
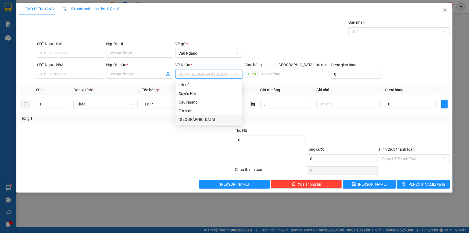
click at [187, 120] on div "[GEOGRAPHIC_DATA]" at bounding box center [209, 119] width 61 height 6
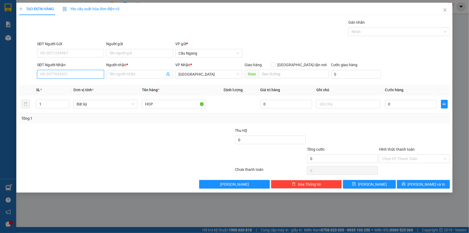
click at [64, 76] on input "SĐT Người Nhận" at bounding box center [70, 74] width 67 height 9
click at [128, 55] on input "Người gửi" at bounding box center [139, 53] width 67 height 9
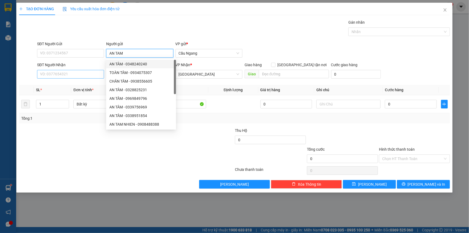
type input "AN TAM"
click at [62, 74] on input "SĐT Người Nhận" at bounding box center [70, 74] width 67 height 9
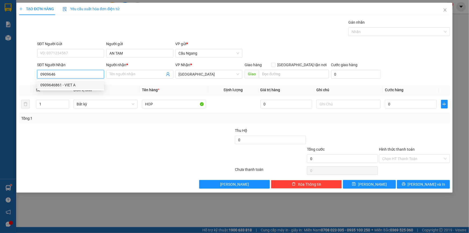
click at [68, 86] on div "0909646861 - VIET A" at bounding box center [70, 85] width 61 height 6
type input "0909646861"
type input "VIET A"
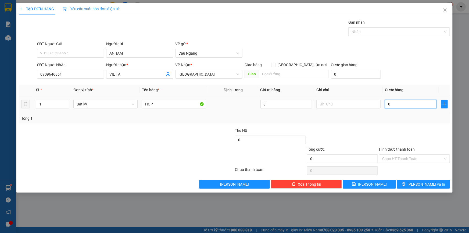
click at [421, 104] on input "0" at bounding box center [411, 104] width 52 height 9
click at [419, 182] on button "Lưu và In" at bounding box center [423, 184] width 53 height 9
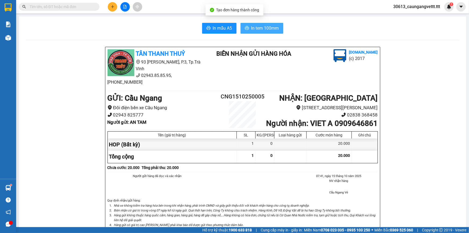
click at [256, 27] on span "In tem 100mm" at bounding box center [266, 28] width 28 height 7
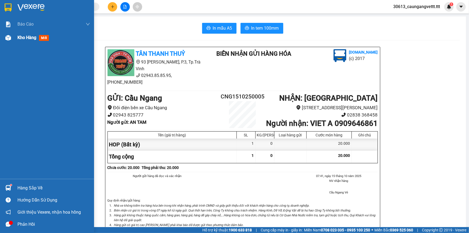
click at [29, 40] on span "Kho hàng" at bounding box center [26, 37] width 19 height 5
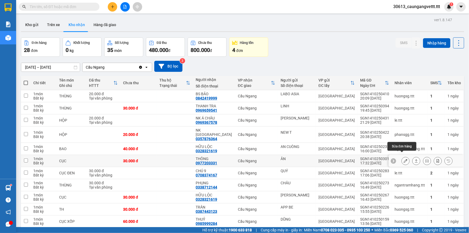
click at [404, 159] on icon at bounding box center [406, 161] width 4 height 4
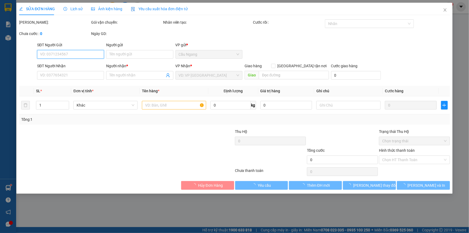
type input "ÂN"
type input "0977203331"
type input "THÔNG"
type input "30.000"
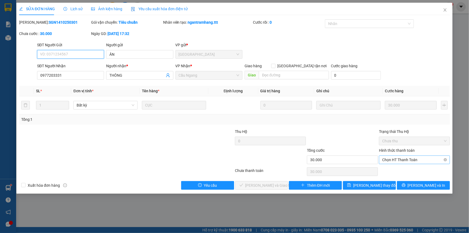
click at [401, 158] on span "Chọn HT Thanh Toán" at bounding box center [415, 160] width 65 height 8
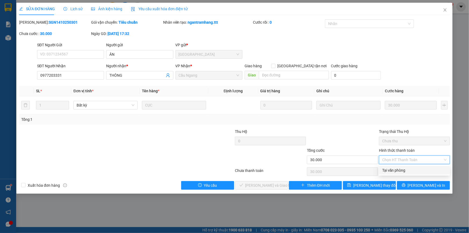
click at [395, 169] on div "Tại văn phòng" at bounding box center [415, 170] width 65 height 6
type input "0"
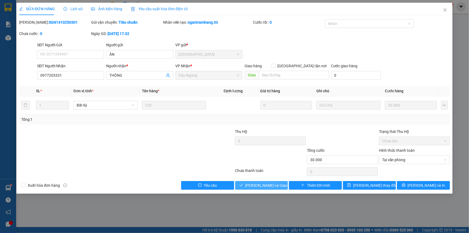
click at [261, 184] on span "Lưu và Giao hàng" at bounding box center [272, 185] width 52 height 6
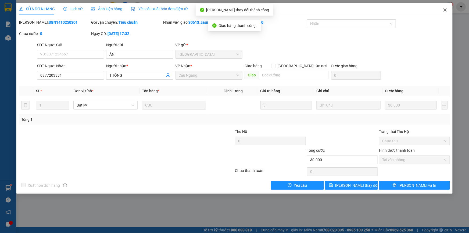
click at [445, 9] on icon "close" at bounding box center [445, 10] width 4 height 4
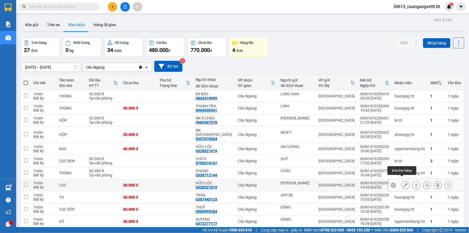
click at [404, 183] on icon at bounding box center [406, 185] width 4 height 4
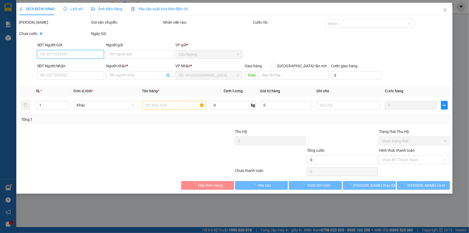
type input "ÁNH NGỌC"
type input "0328321619"
type input "HỮU LỘC"
type input "30.000"
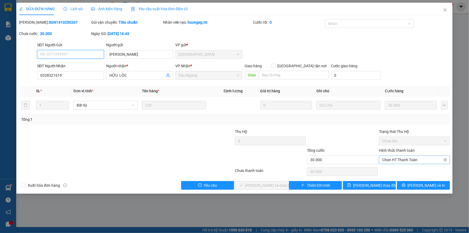
click at [398, 159] on span "Chọn HT Thanh Toán" at bounding box center [415, 160] width 65 height 8
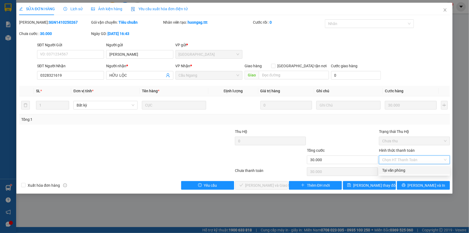
click at [392, 170] on div "Tại văn phòng" at bounding box center [415, 170] width 65 height 6
type input "0"
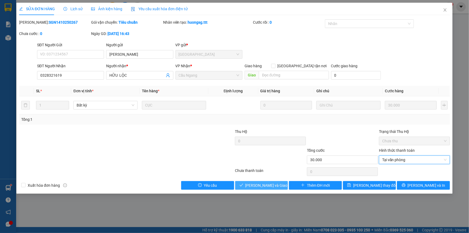
click at [266, 185] on span "Lưu và Giao hàng" at bounding box center [272, 185] width 52 height 6
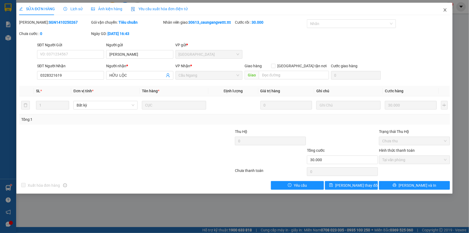
click at [446, 9] on icon "close" at bounding box center [445, 10] width 4 height 4
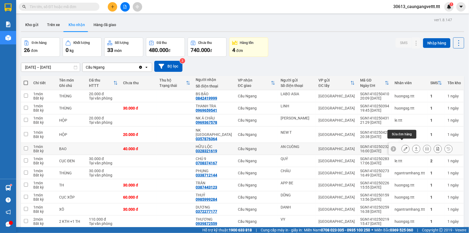
click at [404, 147] on icon at bounding box center [406, 149] width 4 height 4
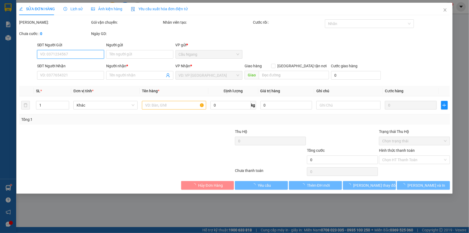
type input "AN CUÒNG"
type input "0328321619"
type input "HỮU LỘC"
type input "40.000"
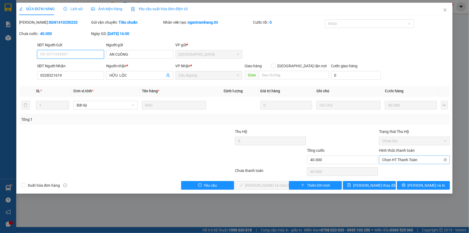
click at [395, 162] on span "Chọn HT Thanh Toán" at bounding box center [415, 160] width 65 height 8
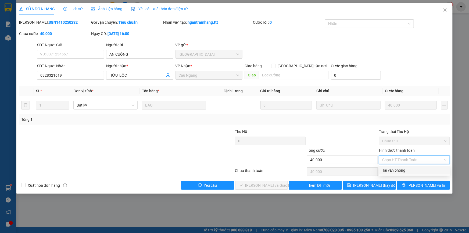
click at [392, 171] on div "Tại văn phòng" at bounding box center [415, 170] width 65 height 6
type input "0"
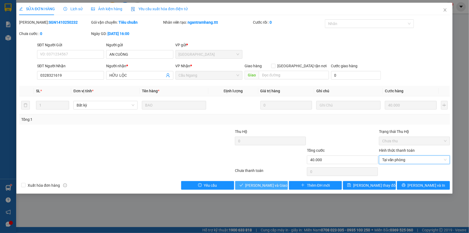
click at [274, 184] on span "Lưu và Giao hàng" at bounding box center [272, 185] width 52 height 6
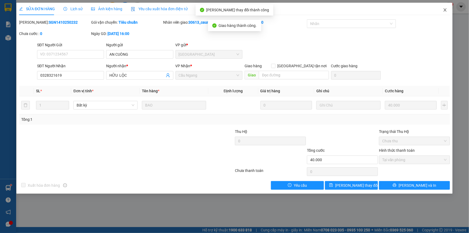
click at [445, 9] on icon "close" at bounding box center [445, 10] width 4 height 4
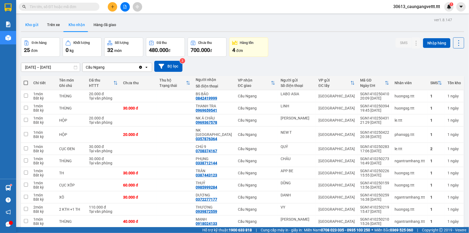
click at [31, 24] on button "Kho gửi" at bounding box center [32, 24] width 22 height 13
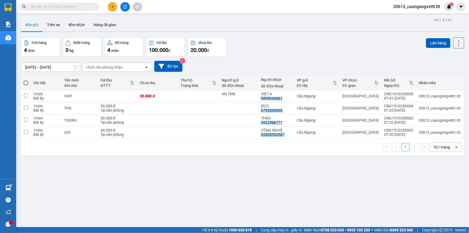
click at [446, 145] on div "10 / trang" at bounding box center [442, 146] width 17 height 5
click at [440, 207] on span "100 / trang" at bounding box center [440, 206] width 19 height 5
click at [72, 23] on button "Kho nhận" at bounding box center [76, 24] width 25 height 13
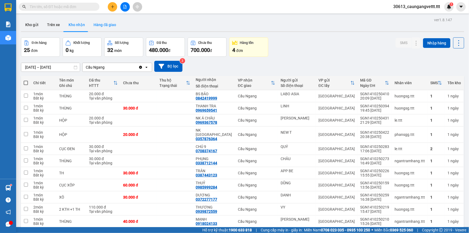
click at [108, 22] on button "Hàng đã giao" at bounding box center [104, 24] width 31 height 13
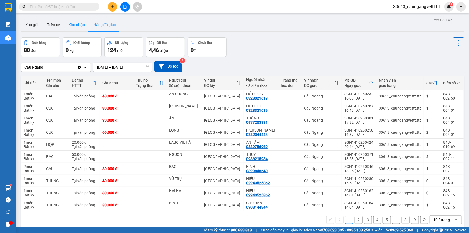
click at [77, 26] on button "Kho nhận" at bounding box center [76, 24] width 25 height 13
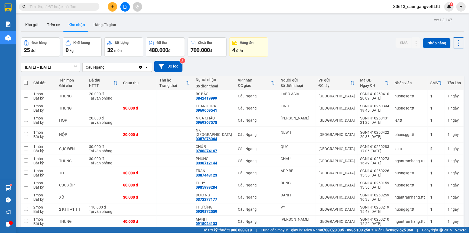
click at [112, 7] on icon "plus" at bounding box center [112, 6] width 3 height 0
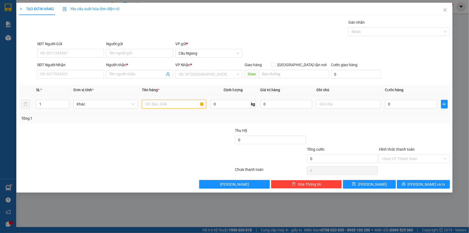
click at [169, 102] on input "text" at bounding box center [174, 104] width 64 height 9
type input "THX"
click at [197, 73] on input "search" at bounding box center [207, 74] width 57 height 8
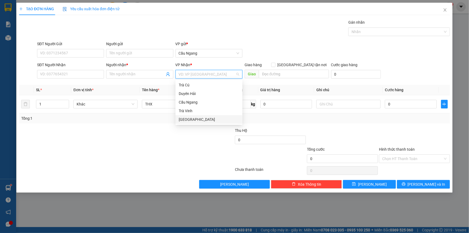
click at [189, 121] on div "[GEOGRAPHIC_DATA]" at bounding box center [209, 119] width 61 height 6
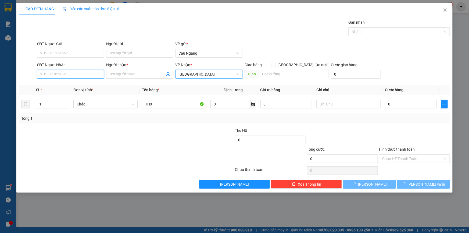
click at [66, 75] on input "SĐT Người Nhận" at bounding box center [70, 74] width 67 height 9
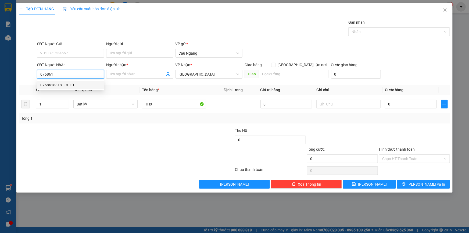
click at [67, 86] on div "0768618818 - CHỊ ÚT" at bounding box center [70, 85] width 61 height 6
type input "0768618818"
type input "CHỊ ÚT"
type input "0768618818"
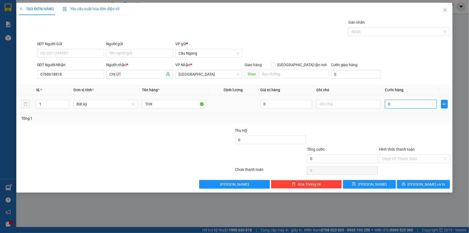
click at [420, 104] on input "0" at bounding box center [411, 104] width 52 height 9
type input "4"
type input "40"
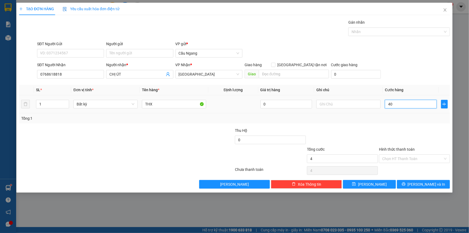
type input "40"
type input "400"
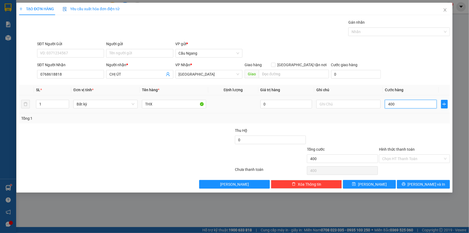
type input "4.000"
type input "40.000"
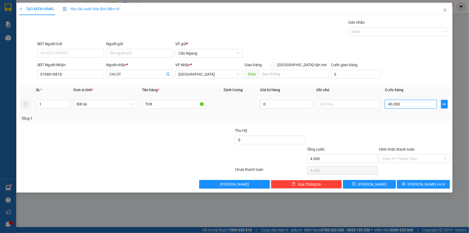
type input "40.000"
click at [412, 157] on input "Hình thức thanh toán" at bounding box center [413, 159] width 61 height 8
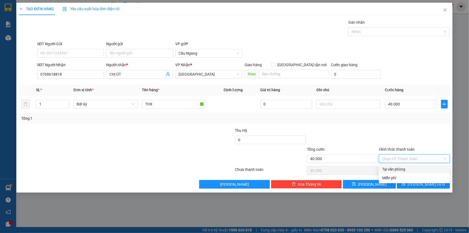
click at [402, 168] on div "Tại văn phòng" at bounding box center [415, 169] width 65 height 6
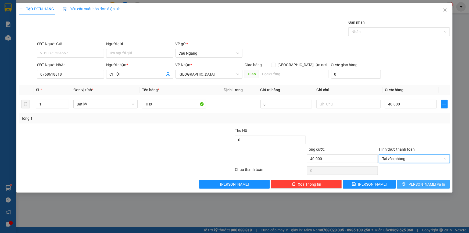
click at [410, 182] on button "Lưu và In" at bounding box center [423, 184] width 53 height 9
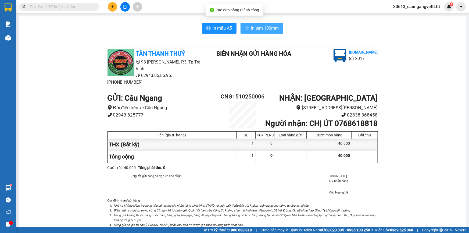
click at [252, 24] on button "In tem 100mm" at bounding box center [262, 28] width 43 height 11
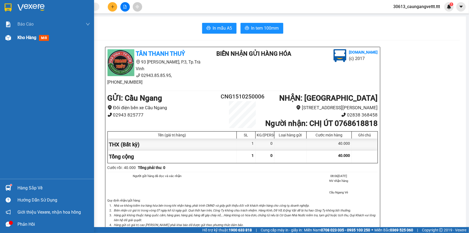
click at [27, 38] on span "Kho hàng" at bounding box center [26, 37] width 19 height 5
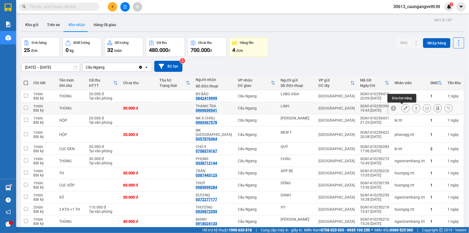
click at [404, 109] on icon at bounding box center [406, 108] width 4 height 4
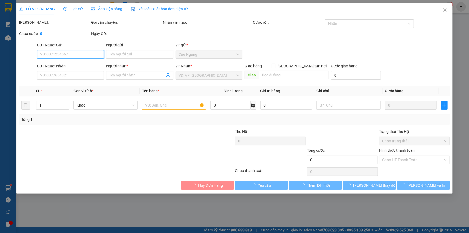
type input "LINH"
type input "0969659541"
type input "THANH TRA"
type input "30.000"
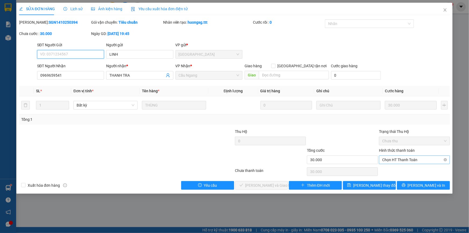
click at [401, 160] on span "Chọn HT Thanh Toán" at bounding box center [415, 160] width 65 height 8
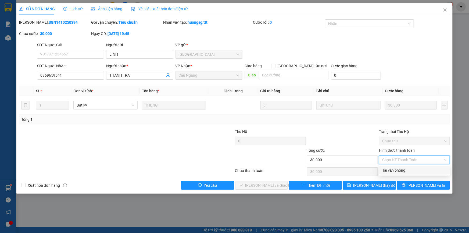
click at [397, 171] on div "Tại văn phòng" at bounding box center [415, 170] width 65 height 6
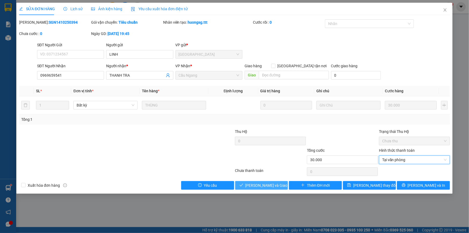
click at [268, 183] on span "Lưu và Giao hàng" at bounding box center [272, 185] width 52 height 6
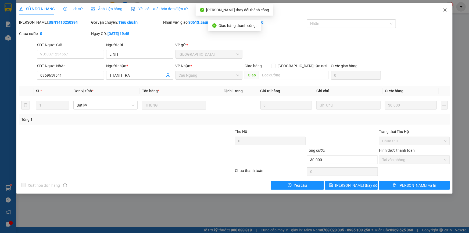
click at [445, 10] on icon "close" at bounding box center [445, 9] width 3 height 3
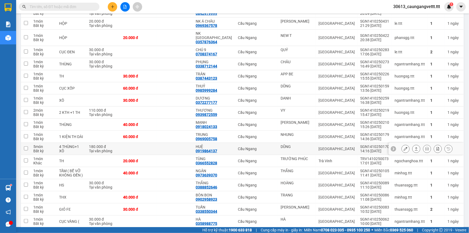
scroll to position [81, 0]
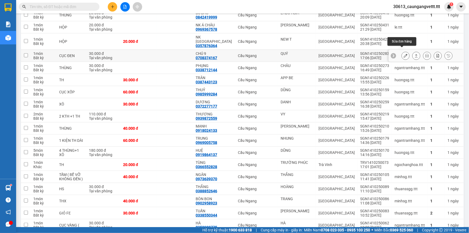
click at [404, 54] on icon at bounding box center [406, 56] width 4 height 4
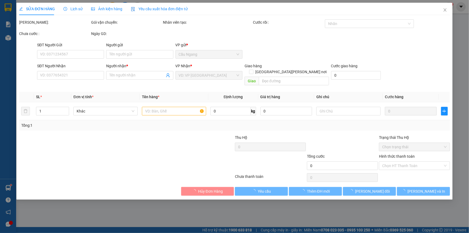
type input "QUÝ"
type input "0708374167"
type input "CHÚ 9"
type input "30.000"
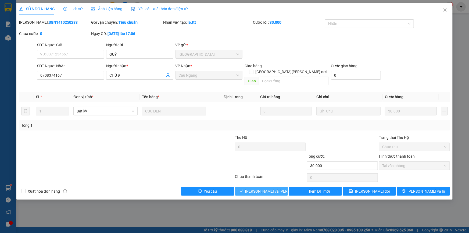
click at [262, 188] on span "[PERSON_NAME] và Giao hàng" at bounding box center [282, 191] width 73 height 6
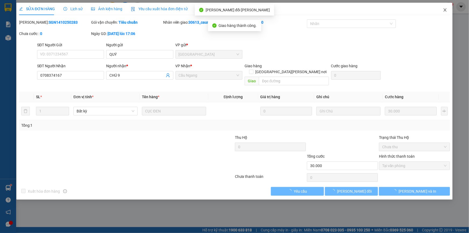
click at [445, 10] on icon "close" at bounding box center [445, 10] width 4 height 4
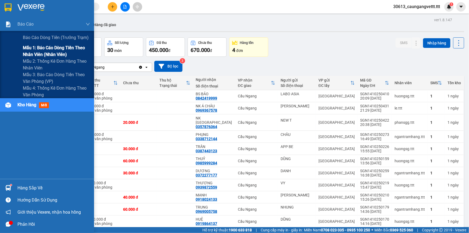
click at [49, 50] on span "Mẫu 1: Báo cáo dòng tiền theo nhân viên (nhân viên)" at bounding box center [56, 50] width 67 height 13
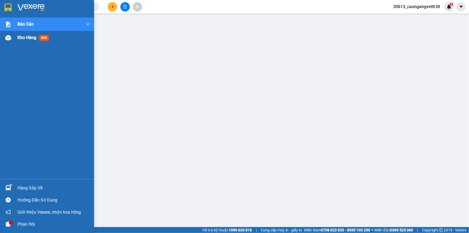
click at [22, 37] on span "Kho hàng" at bounding box center [26, 37] width 19 height 5
click at [23, 38] on span "Kho hàng" at bounding box center [26, 37] width 19 height 5
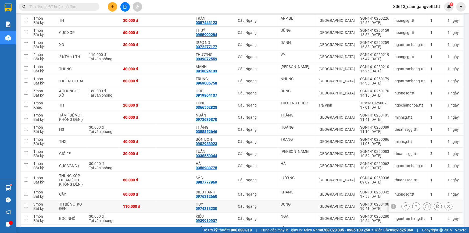
scroll to position [167, 0]
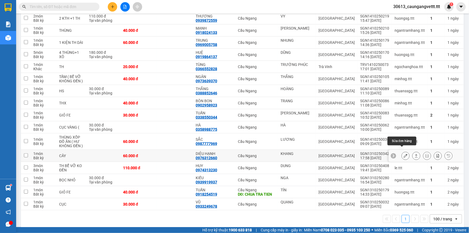
click at [404, 154] on icon at bounding box center [406, 156] width 4 height 4
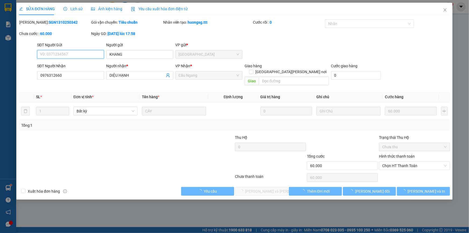
type input "KHANG"
type input "0976312660"
type input "DIỆU HẠNH"
type input "60.000"
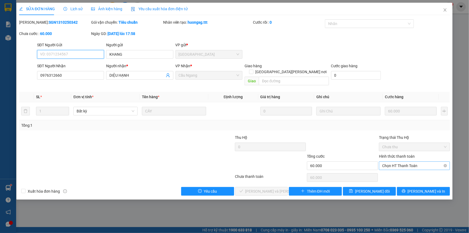
drag, startPoint x: 399, startPoint y: 160, endPoint x: 395, endPoint y: 164, distance: 5.3
click at [399, 162] on span "Chọn HT Thanh Toán" at bounding box center [415, 166] width 65 height 8
click at [391, 170] on div "Tại văn phòng" at bounding box center [415, 170] width 65 height 6
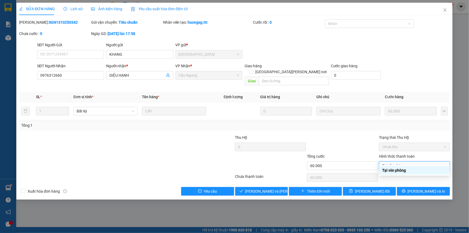
type input "0"
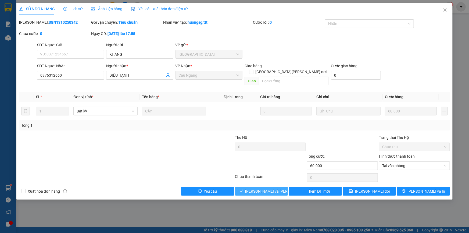
click at [264, 188] on span "[PERSON_NAME] và Giao hàng" at bounding box center [282, 191] width 73 height 6
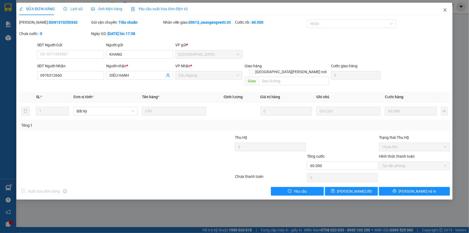
click at [446, 10] on icon "close" at bounding box center [445, 9] width 3 height 3
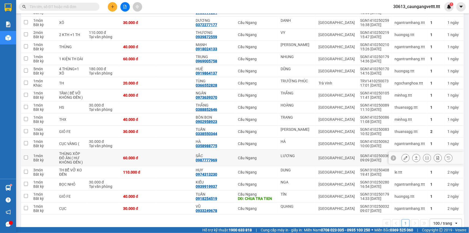
scroll to position [155, 0]
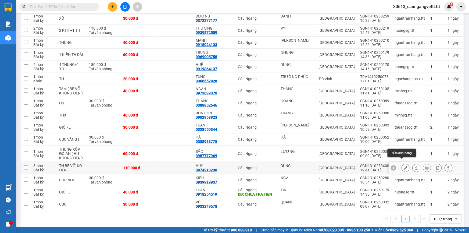
click at [404, 166] on icon at bounding box center [406, 168] width 4 height 4
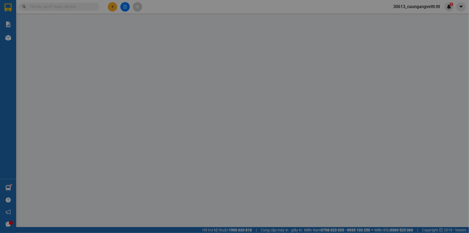
type input "DUNG"
type input "0974313230"
type input "HUY"
type input "110.000"
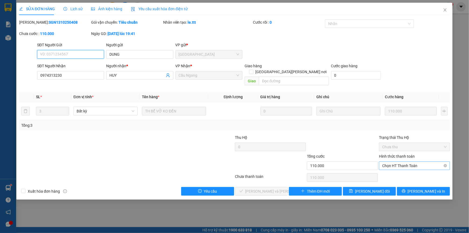
click at [411, 162] on span "Chọn HT Thanh Toán" at bounding box center [415, 166] width 65 height 8
click at [405, 171] on div "Tại văn phòng" at bounding box center [415, 170] width 65 height 6
type input "0"
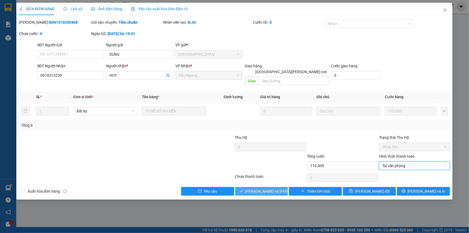
click at [276, 188] on span "[PERSON_NAME] và Giao hàng" at bounding box center [282, 191] width 73 height 6
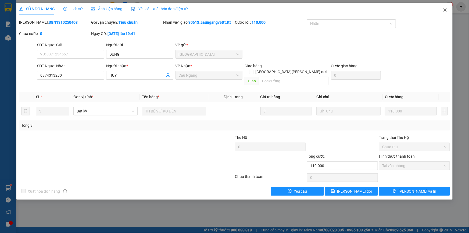
click at [446, 12] on icon "close" at bounding box center [445, 10] width 4 height 4
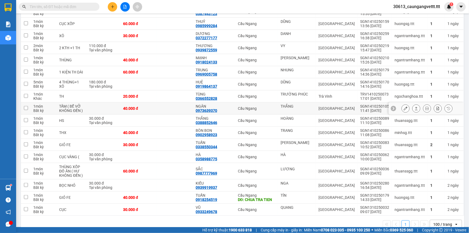
scroll to position [143, 0]
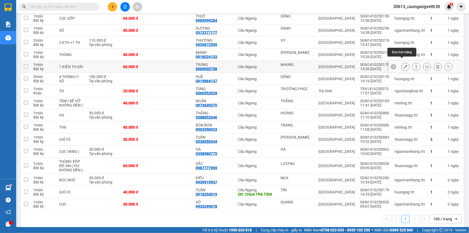
click at [404, 65] on icon at bounding box center [406, 67] width 4 height 4
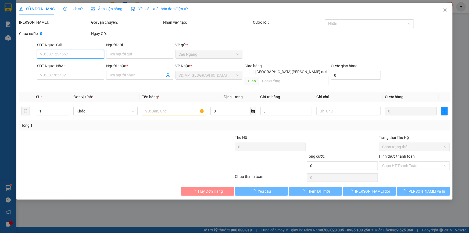
type input "NHUNG"
type input "0969005758"
type input "TRUNG"
type input "60.000"
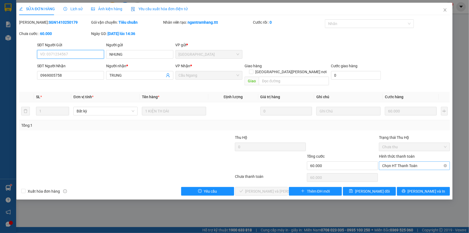
click at [399, 162] on span "Chọn HT Thanh Toán" at bounding box center [415, 166] width 65 height 8
click at [399, 167] on div "Tại văn phòng" at bounding box center [415, 170] width 65 height 6
type input "0"
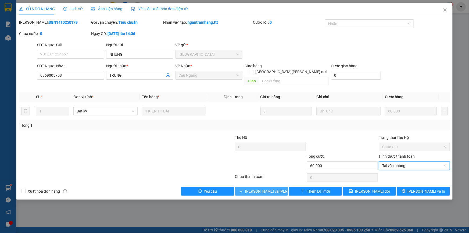
click at [279, 187] on button "[PERSON_NAME] và Giao hàng" at bounding box center [261, 191] width 53 height 9
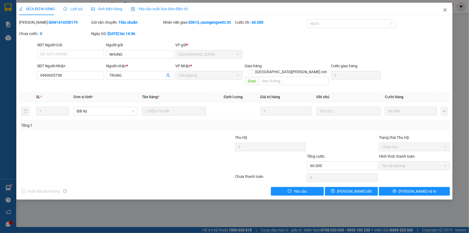
click at [445, 11] on icon "close" at bounding box center [445, 10] width 4 height 4
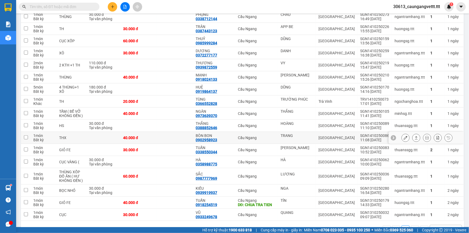
scroll to position [114, 0]
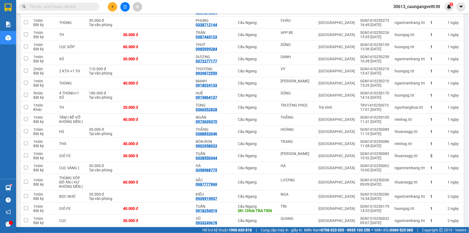
click at [109, 6] on button at bounding box center [112, 6] width 9 height 9
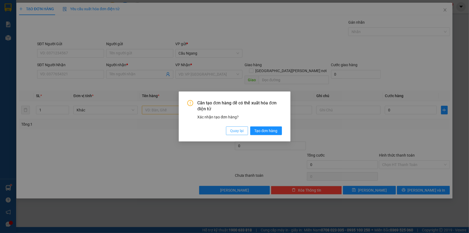
click at [239, 130] on span "Quay lại" at bounding box center [237, 131] width 13 height 6
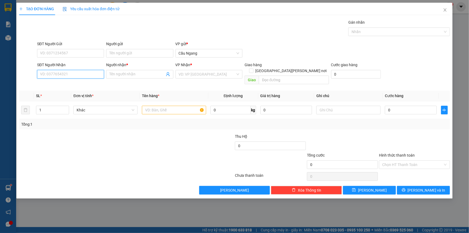
click at [49, 70] on input "SĐT Người Nhận" at bounding box center [70, 74] width 67 height 9
type input "0906940477"
click at [60, 83] on div "0906940477 - MAI" at bounding box center [70, 85] width 61 height 6
type input "MAI"
type input "0906940477"
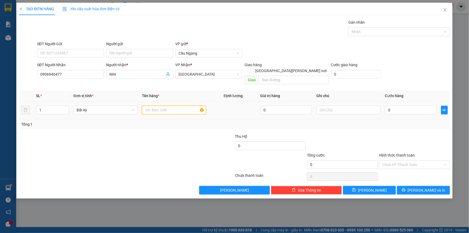
click at [183, 106] on input "text" at bounding box center [174, 110] width 64 height 9
type input "BAO"
click at [415, 106] on input "0" at bounding box center [411, 110] width 52 height 9
type input "4"
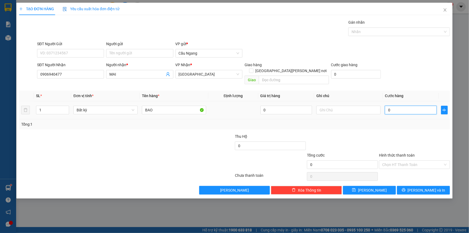
type input "4"
type input "40"
type input "400"
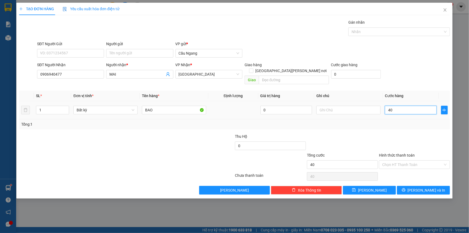
type input "400"
type input "4.000"
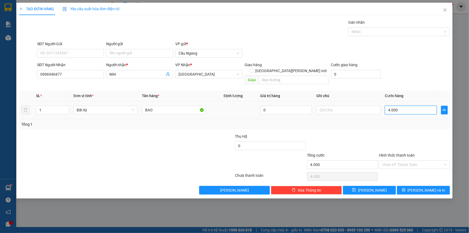
type input "40.000"
click at [428, 187] on span "[PERSON_NAME] và In" at bounding box center [427, 190] width 38 height 6
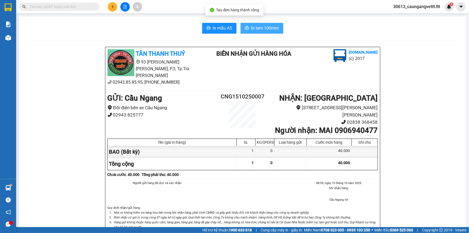
click at [267, 27] on span "In tem 100mm" at bounding box center [266, 28] width 28 height 7
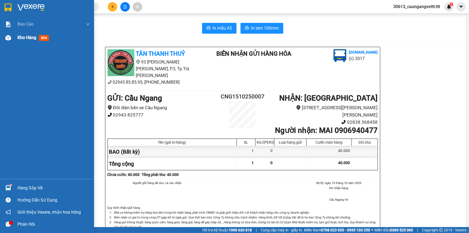
click at [23, 37] on span "Kho hàng" at bounding box center [26, 37] width 19 height 5
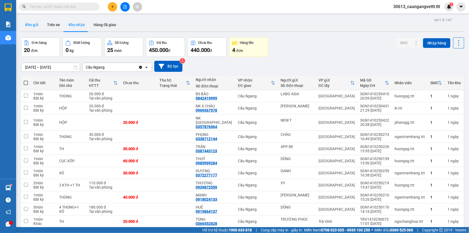
click at [31, 25] on button "Kho gửi" at bounding box center [32, 24] width 22 height 13
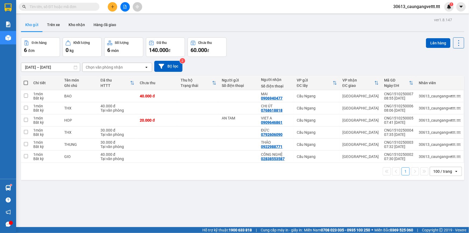
click at [27, 82] on span at bounding box center [26, 83] width 4 height 4
click at [26, 80] on input "checkbox" at bounding box center [26, 80] width 0 height 0
checkbox input "true"
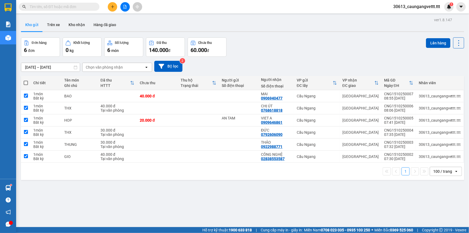
checkbox input "true"
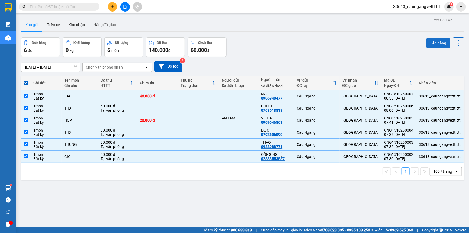
click at [433, 41] on button "Lên hàng" at bounding box center [438, 43] width 24 height 10
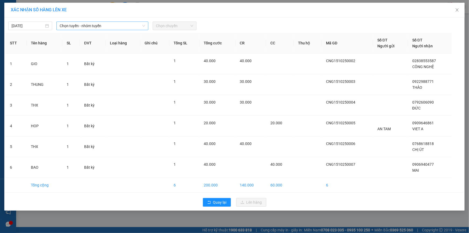
click at [112, 28] on span "Chọn tuyến - nhóm tuyến" at bounding box center [103, 26] width 86 height 8
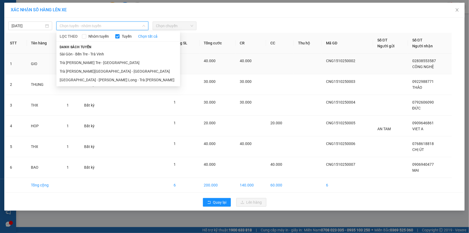
click at [87, 65] on li "Trà Vinh - Bến Tre - [GEOGRAPHIC_DATA]" at bounding box center [118, 62] width 124 height 9
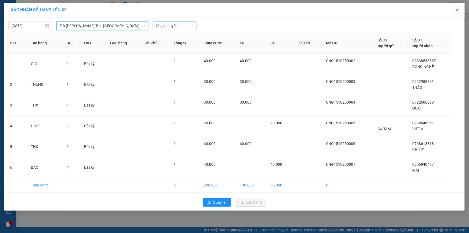
click at [181, 24] on span "Chọn chuyến" at bounding box center [174, 26] width 37 height 8
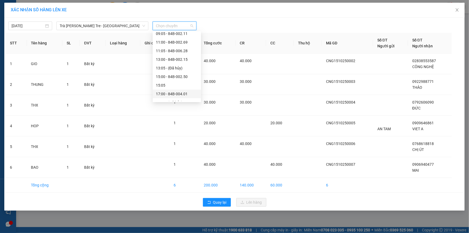
scroll to position [81, 0]
click at [169, 43] on div "11:00 - 84B-002.69" at bounding box center [177, 41] width 42 height 6
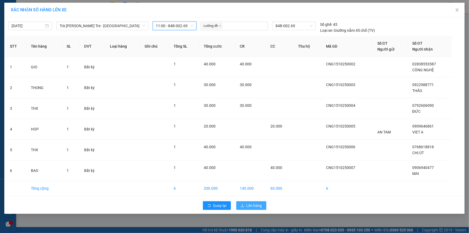
click at [251, 203] on span "Lên hàng" at bounding box center [255, 206] width 16 height 6
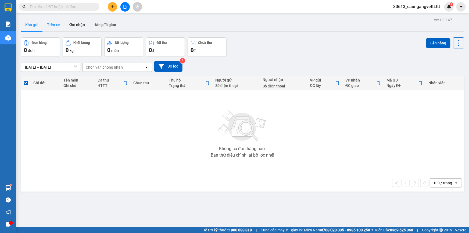
click at [52, 26] on button "Trên xe" at bounding box center [54, 24] width 22 height 13
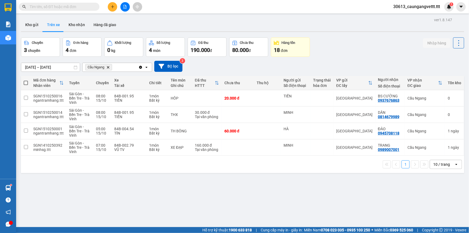
click at [113, 6] on icon "plus" at bounding box center [112, 6] width 3 height 0
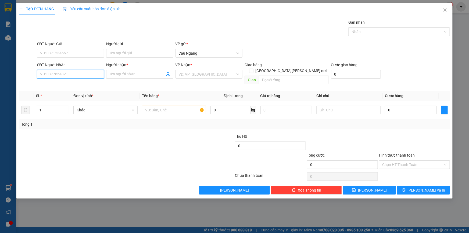
click at [67, 75] on input "SĐT Người Nhận" at bounding box center [70, 74] width 67 height 9
click at [69, 84] on div "0978934679 - DUY" at bounding box center [70, 85] width 61 height 6
type input "0978934679"
type input "DUY"
type input "0978934679"
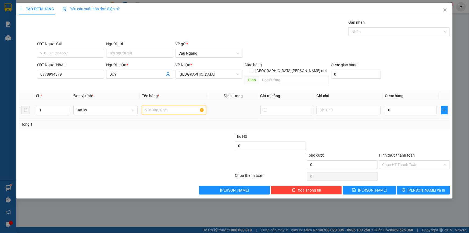
click at [161, 106] on input "text" at bounding box center [174, 110] width 64 height 9
type input "BAO"
click at [407, 106] on input "0" at bounding box center [411, 110] width 52 height 9
type input "5"
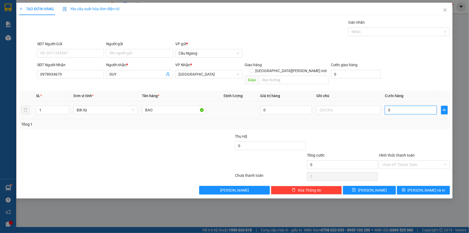
type input "5"
type input "50"
type input "500"
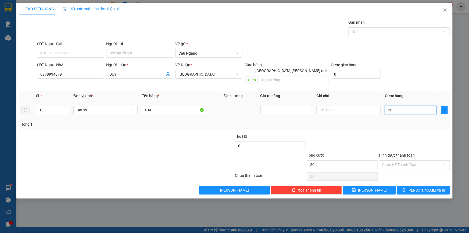
type input "500"
type input "5.000"
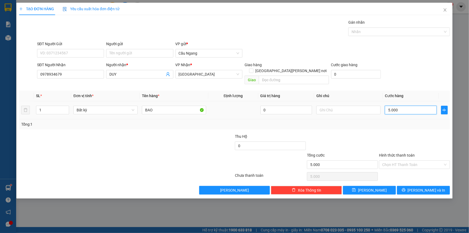
type input "50.000"
click at [424, 187] on button "Lưu và In" at bounding box center [423, 190] width 53 height 9
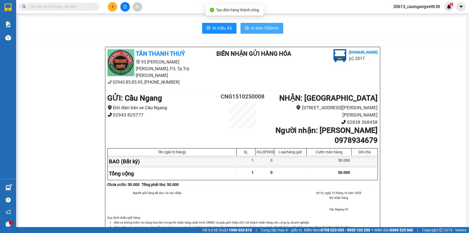
click at [259, 25] on span "In tem 100mm" at bounding box center [266, 28] width 28 height 7
click at [259, 27] on span "In tem 100mm" at bounding box center [266, 28] width 28 height 7
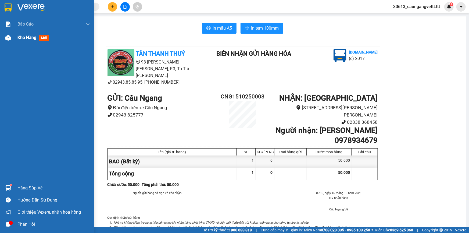
click at [21, 35] on span "Kho hàng" at bounding box center [26, 37] width 19 height 5
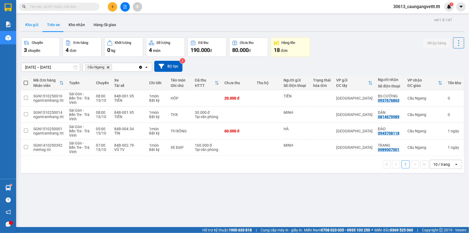
click at [36, 24] on button "Kho gửi" at bounding box center [32, 24] width 22 height 13
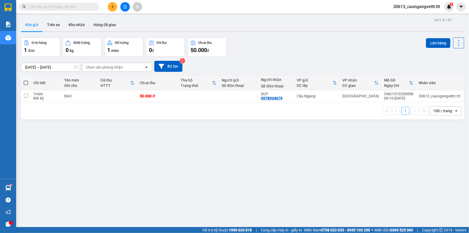
click at [24, 83] on span at bounding box center [26, 83] width 4 height 4
click at [26, 80] on input "checkbox" at bounding box center [26, 80] width 0 height 0
checkbox input "true"
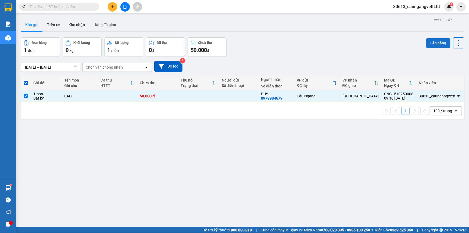
click at [436, 42] on button "Lên hàng" at bounding box center [438, 43] width 24 height 10
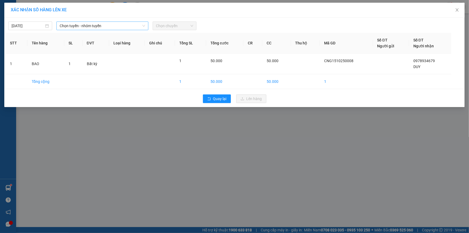
click at [112, 27] on span "Chọn tuyến - nhóm tuyến" at bounding box center [103, 26] width 86 height 8
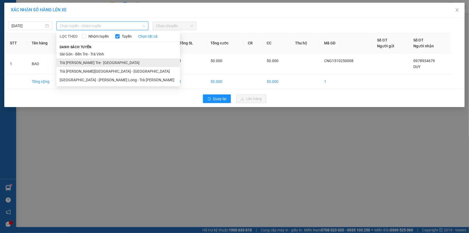
click at [99, 61] on li "Trà Vinh - Bến Tre - [GEOGRAPHIC_DATA]" at bounding box center [118, 62] width 124 height 9
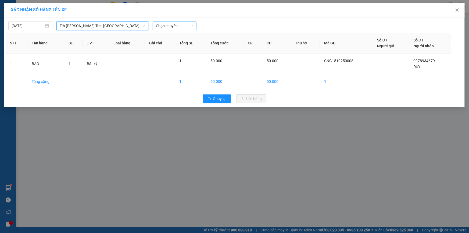
click at [180, 27] on span "Chọn chuyến" at bounding box center [174, 26] width 37 height 8
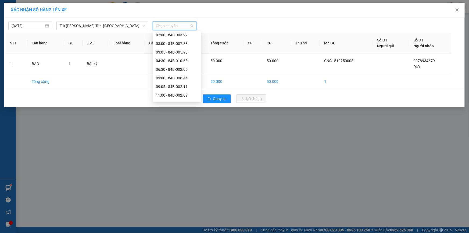
scroll to position [65, 0]
click at [172, 56] on div "11:00 - 84B-002.69" at bounding box center [177, 58] width 42 height 6
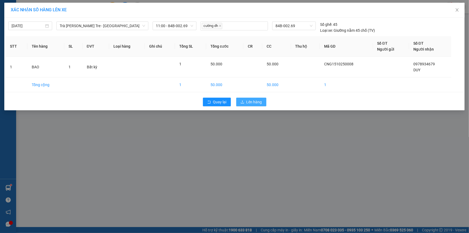
click at [253, 100] on span "Lên hàng" at bounding box center [255, 102] width 16 height 6
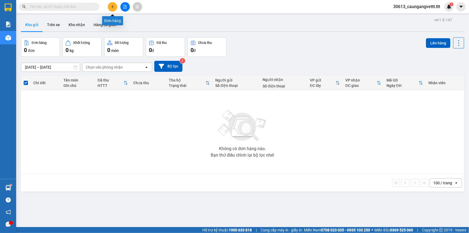
click at [110, 8] on button at bounding box center [112, 6] width 9 height 9
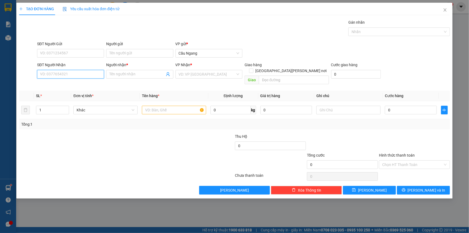
click at [87, 74] on input "SĐT Người Nhận" at bounding box center [70, 74] width 67 height 9
click at [76, 83] on div "0777781199 - NGHIA" at bounding box center [70, 85] width 61 height 6
type input "0777781199"
type input "NGHIA"
type input "0777781199"
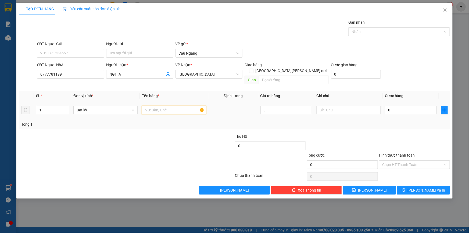
click at [152, 106] on input "text" at bounding box center [174, 110] width 64 height 9
type input "BAO"
click at [400, 106] on input "0" at bounding box center [411, 110] width 52 height 9
type input "5"
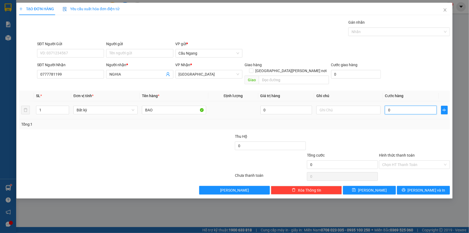
type input "5"
type input "50"
type input "500"
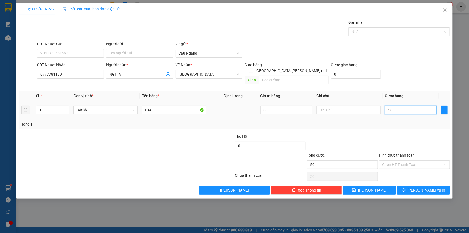
type input "500"
type input "5.000"
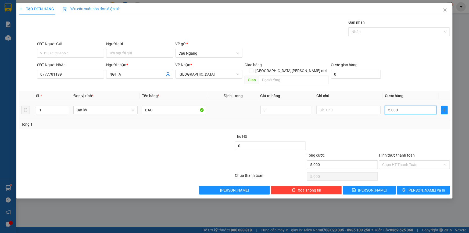
type input "50.000"
click at [421, 187] on span "Lưu và In" at bounding box center [427, 190] width 38 height 6
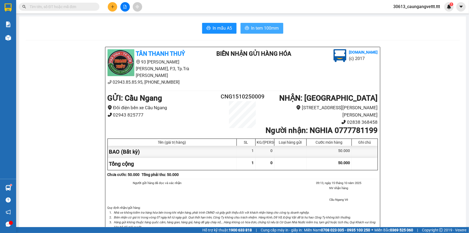
click at [258, 27] on span "In tem 100mm" at bounding box center [266, 28] width 28 height 7
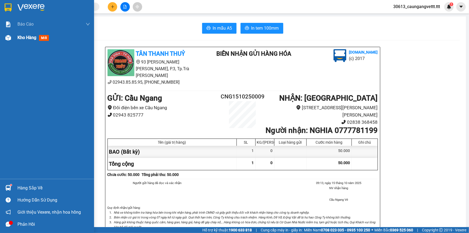
click at [21, 39] on span "Kho hàng" at bounding box center [26, 37] width 19 height 5
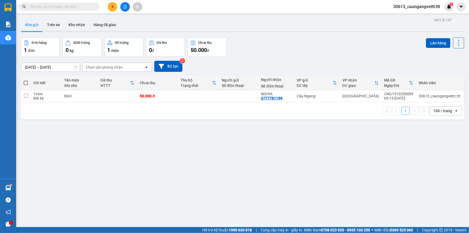
click at [26, 81] on span at bounding box center [26, 83] width 4 height 4
click at [26, 80] on input "checkbox" at bounding box center [26, 80] width 0 height 0
checkbox input "true"
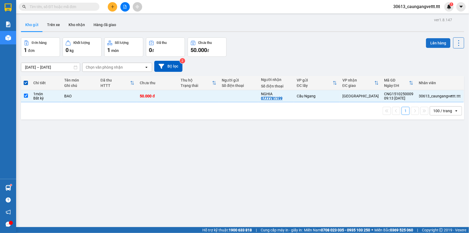
click at [436, 42] on button "Lên hàng" at bounding box center [438, 43] width 24 height 10
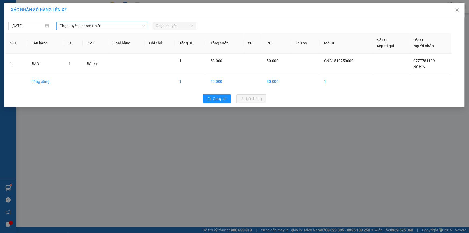
click at [121, 26] on span "Chọn tuyến - nhóm tuyến" at bounding box center [103, 26] width 86 height 8
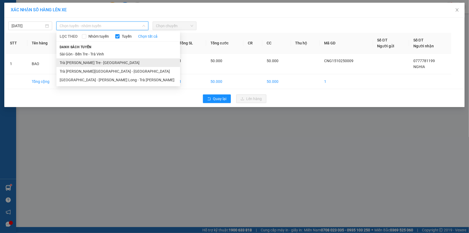
click at [94, 64] on li "Trà Vinh - Bến Tre - [GEOGRAPHIC_DATA]" at bounding box center [118, 62] width 124 height 9
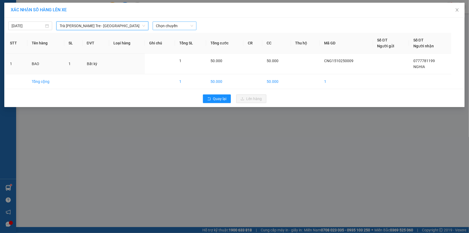
click at [178, 28] on span "Chọn chuyến" at bounding box center [174, 26] width 37 height 8
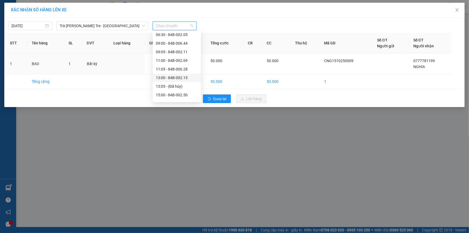
scroll to position [65, 0]
click at [170, 59] on div "11:00 - 84B-002.69" at bounding box center [177, 58] width 42 height 6
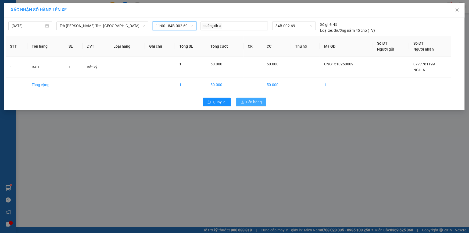
click at [255, 103] on span "Lên hàng" at bounding box center [255, 102] width 16 height 6
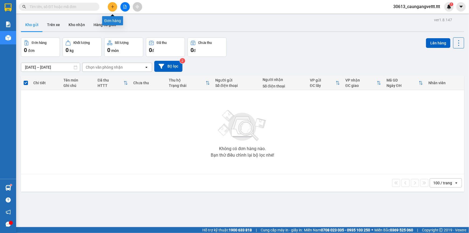
click at [111, 6] on icon "plus" at bounding box center [113, 7] width 4 height 4
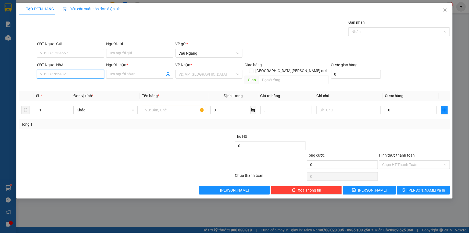
click at [74, 76] on input "SĐT Người Nhận" at bounding box center [70, 74] width 67 height 9
click at [74, 102] on div "0908417941 - Lien" at bounding box center [70, 102] width 61 height 6
type input "0908417941"
type input "Lien"
type input "0908417941"
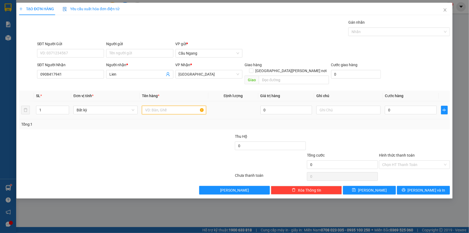
click at [163, 106] on input "text" at bounding box center [174, 110] width 64 height 9
type input "BAO"
click at [399, 106] on input "0" at bounding box center [411, 110] width 52 height 9
type input "4"
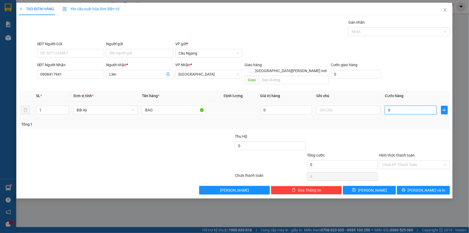
type input "4"
type input "40"
type input "400"
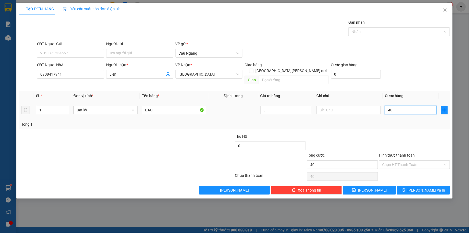
type input "400"
type input "4.000"
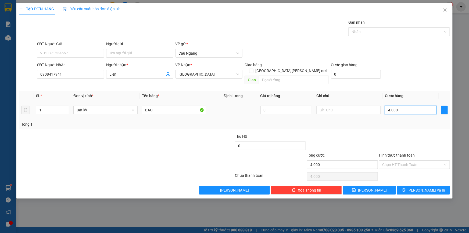
type input "40.000"
click at [420, 187] on span "Lưu và In" at bounding box center [427, 190] width 38 height 6
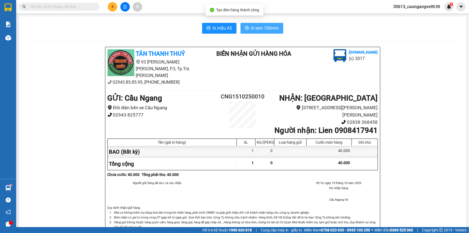
click at [265, 28] on span "In tem 100mm" at bounding box center [266, 28] width 28 height 7
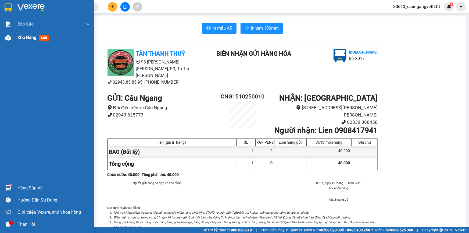
click at [24, 37] on span "Kho hàng" at bounding box center [26, 37] width 19 height 5
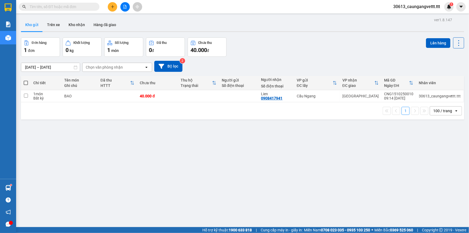
click at [25, 81] on span at bounding box center [26, 83] width 4 height 4
click at [26, 80] on input "checkbox" at bounding box center [26, 80] width 0 height 0
checkbox input "true"
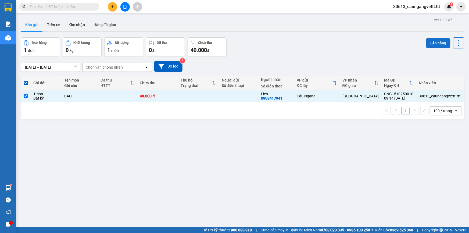
click at [436, 43] on button "Lên hàng" at bounding box center [438, 43] width 24 height 10
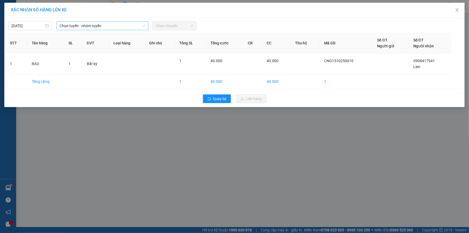
click at [115, 26] on span "Chọn tuyến - nhóm tuyến" at bounding box center [103, 26] width 86 height 8
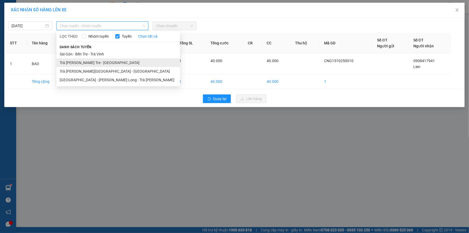
click at [94, 64] on li "Trà Vinh - Bến Tre - [GEOGRAPHIC_DATA]" at bounding box center [118, 62] width 124 height 9
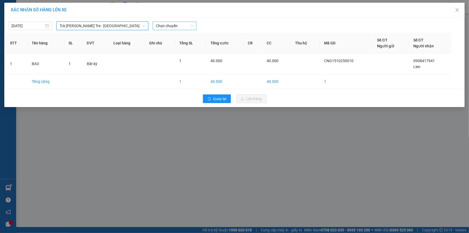
click at [187, 24] on span "Chọn chuyến" at bounding box center [174, 26] width 37 height 8
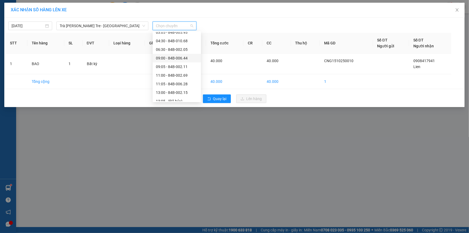
scroll to position [49, 0]
click at [173, 75] on div "11:00 - 84B-002.69" at bounding box center [177, 74] width 42 height 6
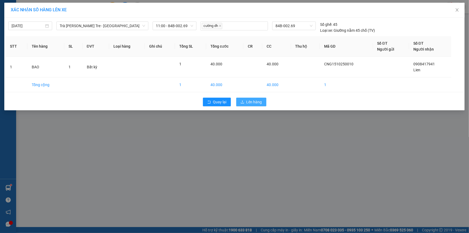
click at [247, 101] on span "Lên hàng" at bounding box center [255, 102] width 16 height 6
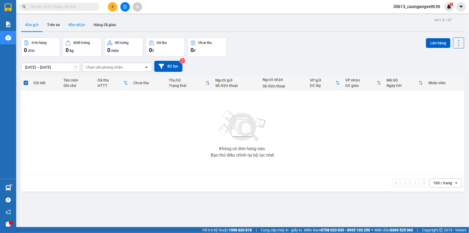
click at [81, 27] on button "Kho nhận" at bounding box center [76, 24] width 25 height 13
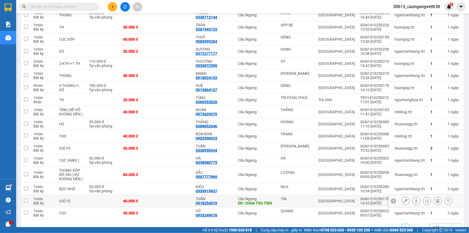
scroll to position [130, 0]
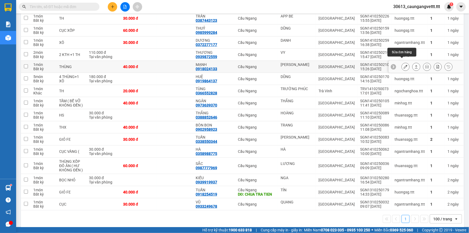
click at [402, 62] on button at bounding box center [406, 66] width 8 height 9
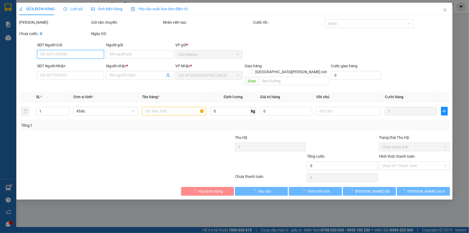
type input "HẢI NGHI"
type input "0918024133"
type input "MẠNH"
type input "40.000"
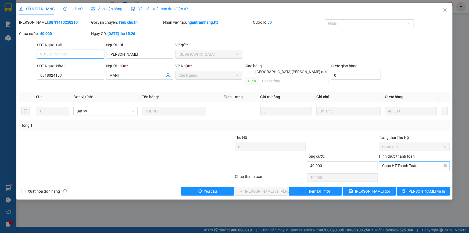
click at [422, 162] on span "Chọn HT Thanh Toán" at bounding box center [415, 166] width 65 height 8
click at [417, 167] on div "Tại văn phòng" at bounding box center [414, 170] width 71 height 9
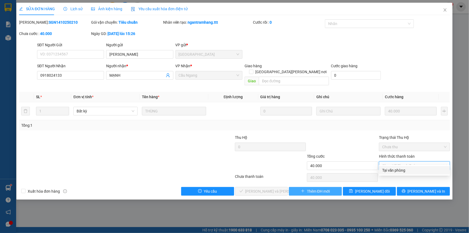
type input "0"
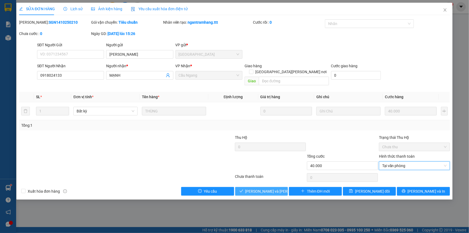
click at [269, 188] on span "Lưu và Giao hàng" at bounding box center [282, 191] width 73 height 6
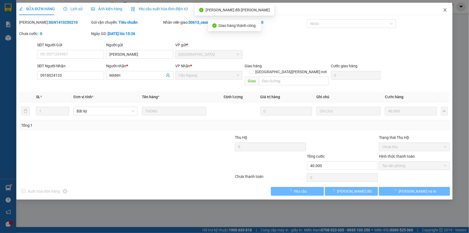
click at [446, 9] on icon "close" at bounding box center [445, 9] width 3 height 3
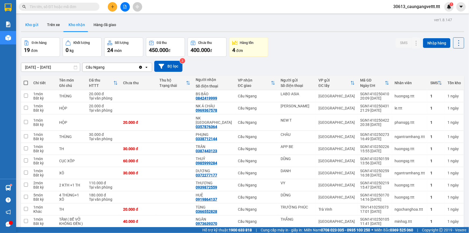
click at [33, 25] on button "Kho gửi" at bounding box center [32, 24] width 22 height 13
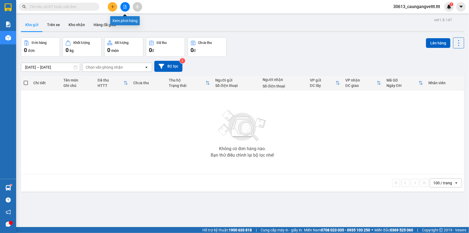
click at [125, 8] on icon "file-add" at bounding box center [125, 7] width 4 height 4
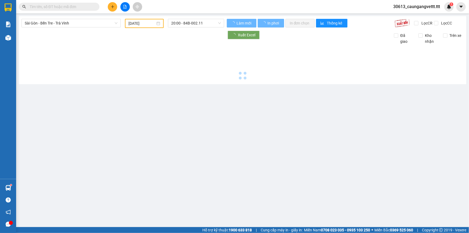
type input "[DATE]"
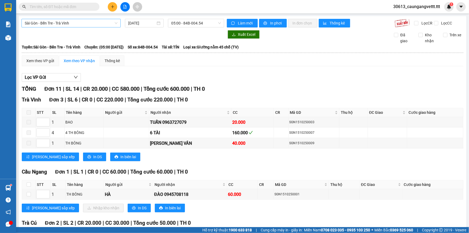
click at [90, 22] on span "Sài Gòn - Bến Tre - Trà Vinh" at bounding box center [71, 23] width 93 height 8
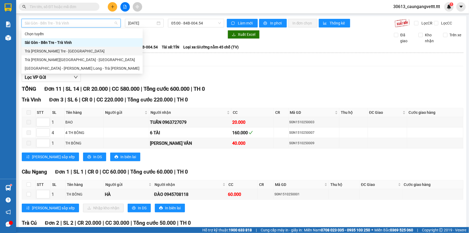
click at [60, 52] on div "Trà Vinh - Bến Tre - [GEOGRAPHIC_DATA]" at bounding box center [82, 51] width 115 height 6
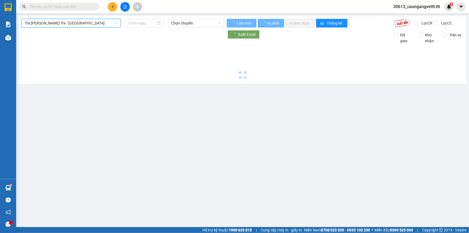
type input "[DATE]"
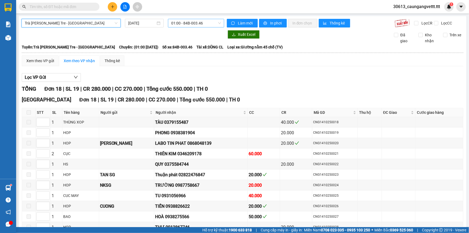
click at [208, 23] on span "01:00 - 84B-003.46" at bounding box center [196, 23] width 50 height 8
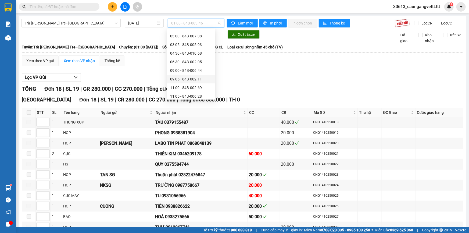
scroll to position [49, 0]
click at [186, 70] on div "11:00 - 84B-002.69" at bounding box center [191, 71] width 42 height 6
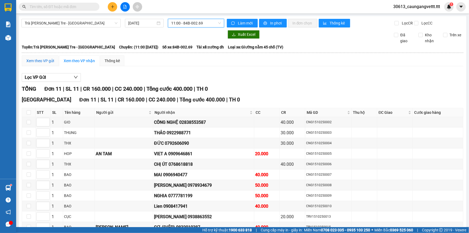
click at [39, 59] on div "Xem theo VP gửi" at bounding box center [40, 61] width 28 height 6
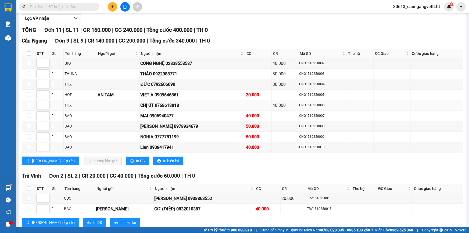
scroll to position [73, 0]
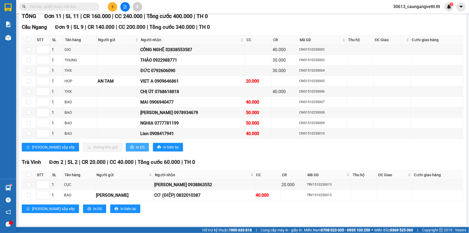
click at [136, 145] on span "In DS" at bounding box center [140, 147] width 9 height 6
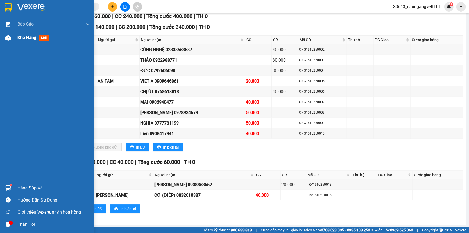
click at [16, 36] on div "Kho hàng mới" at bounding box center [47, 37] width 94 height 13
click at [21, 37] on span "Kho hàng" at bounding box center [26, 37] width 19 height 5
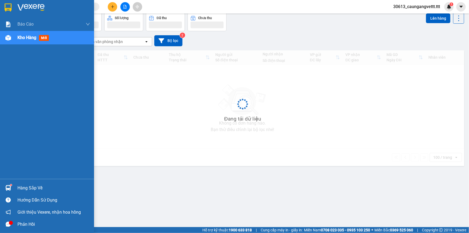
scroll to position [24, 0]
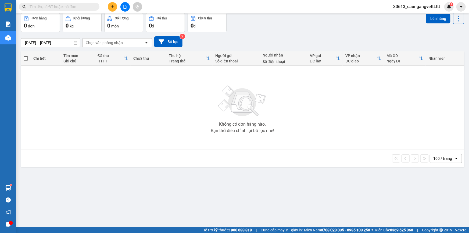
click at [113, 7] on icon "plus" at bounding box center [113, 7] width 4 height 4
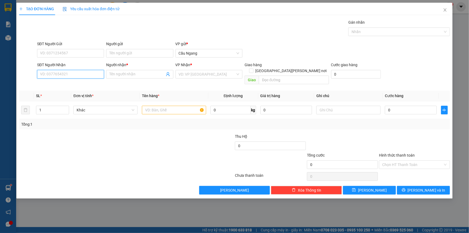
click at [72, 70] on input "SĐT Người Nhận" at bounding box center [70, 74] width 67 height 9
click at [71, 86] on div "0782494245 - KIM" at bounding box center [70, 85] width 61 height 6
type input "0782494245"
type input "[PERSON_NAME]"
type input "0782494245"
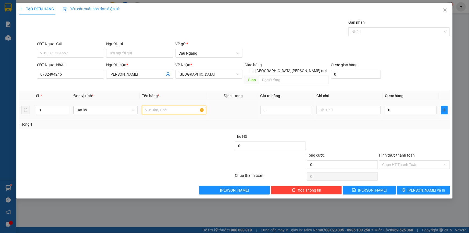
click at [162, 106] on input "text" at bounding box center [174, 110] width 64 height 9
type input "BAO"
click at [417, 106] on input "0" at bounding box center [411, 110] width 52 height 9
type input "4"
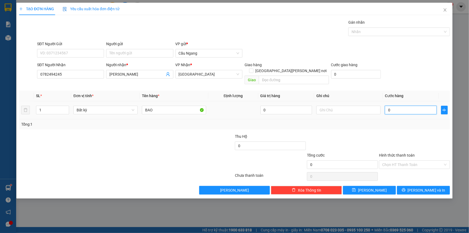
type input "4"
type input "40"
type input "400"
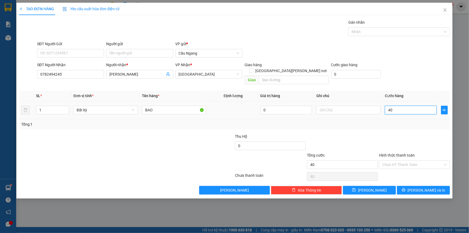
type input "400"
type input "4.000"
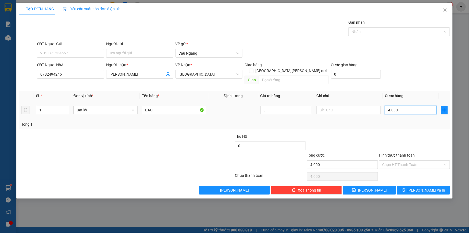
type input "40.000"
click at [418, 186] on button "Lưu và In" at bounding box center [423, 190] width 53 height 9
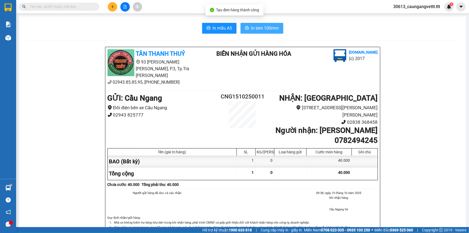
click at [253, 28] on span "In tem 100mm" at bounding box center [266, 28] width 28 height 7
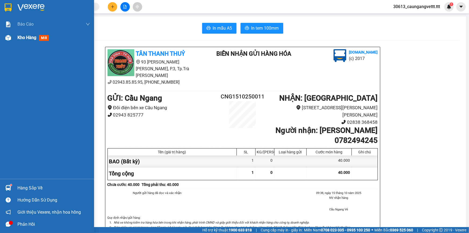
click at [27, 39] on span "Kho hàng" at bounding box center [26, 37] width 19 height 5
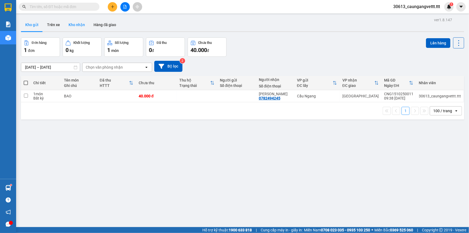
click at [75, 25] on button "Kho nhận" at bounding box center [76, 24] width 25 height 13
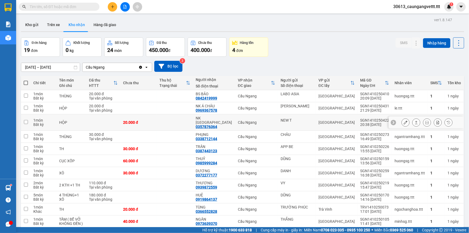
click at [404, 121] on icon at bounding box center [406, 123] width 4 height 4
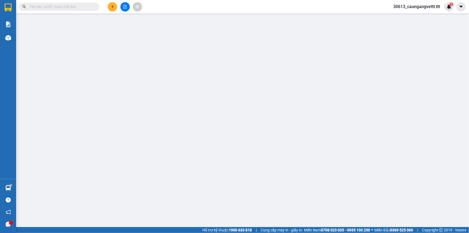
type input "NEW T"
type input "0357876364"
type input "NK SÀI GÒN"
type input "20.000"
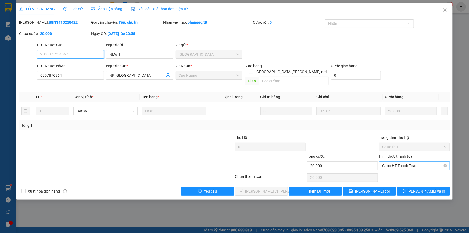
click at [401, 162] on span "Chọn HT Thanh Toán" at bounding box center [415, 166] width 65 height 8
click at [399, 168] on div "Tại văn phòng" at bounding box center [415, 170] width 65 height 6
type input "0"
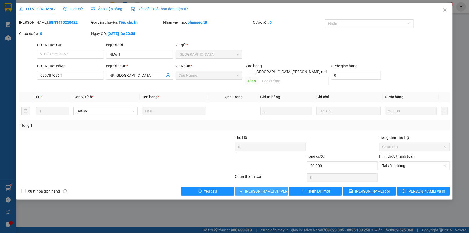
click at [272, 188] on span "Lưu và Giao hàng" at bounding box center [282, 191] width 73 height 6
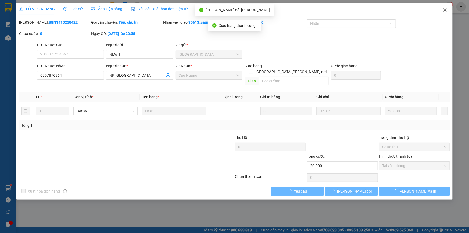
click at [444, 12] on icon "close" at bounding box center [445, 9] width 3 height 3
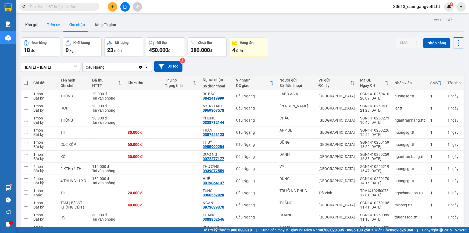
click at [54, 26] on button "Trên xe" at bounding box center [54, 24] width 22 height 13
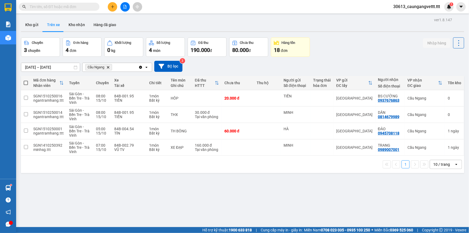
click at [456, 166] on div "open" at bounding box center [459, 164] width 8 height 9
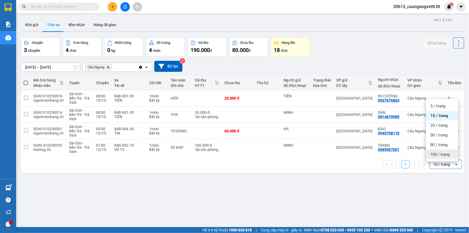
click at [441, 156] on span "100 / trang" at bounding box center [440, 154] width 19 height 5
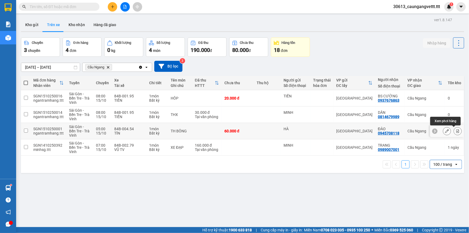
click at [457, 131] on icon at bounding box center [458, 131] width 3 height 4
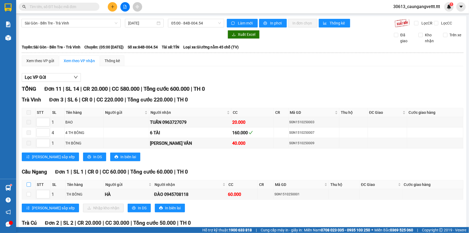
click at [28, 185] on input "checkbox" at bounding box center [29, 184] width 4 height 4
checkbox input "true"
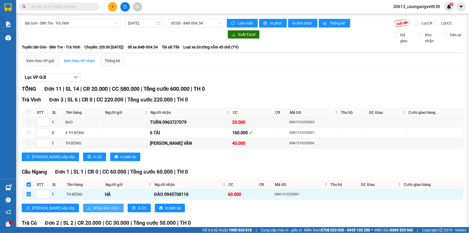
click at [93, 207] on span "Nhập kho nhận" at bounding box center [106, 208] width 26 height 6
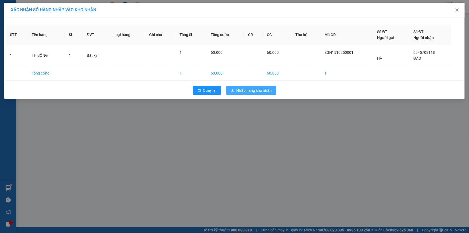
click at [244, 90] on span "Nhập hàng kho nhận" at bounding box center [255, 90] width 36 height 6
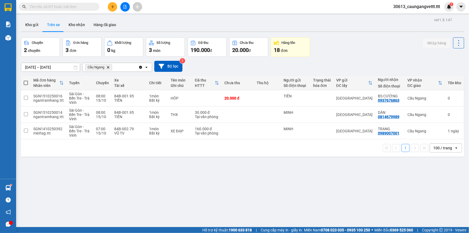
click at [112, 7] on icon "plus" at bounding box center [112, 6] width 0 height 3
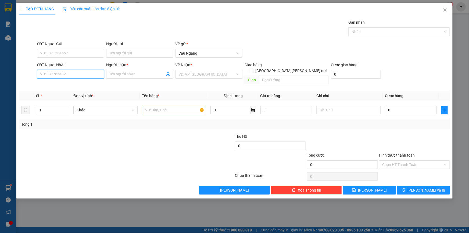
click at [74, 74] on input "SĐT Người Nhận" at bounding box center [70, 74] width 67 height 9
click at [74, 85] on div "0769344407 - BẢO" at bounding box center [70, 85] width 61 height 6
type input "0769344407"
type input "BẢO"
type input "0769344407"
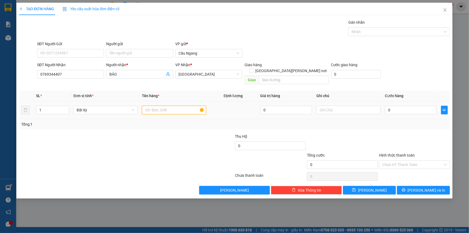
click at [153, 106] on input "text" at bounding box center [174, 110] width 64 height 9
type input "THÙNG XOP"
click at [406, 106] on input "0" at bounding box center [411, 110] width 52 height 9
type input "4"
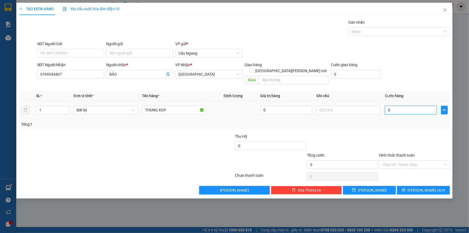
type input "4"
type input "40"
type input "400"
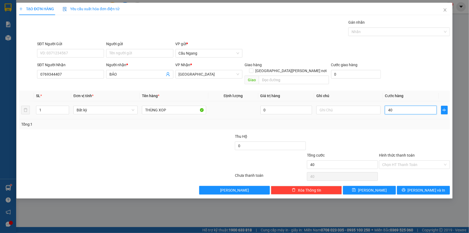
type input "400"
type input "4.000"
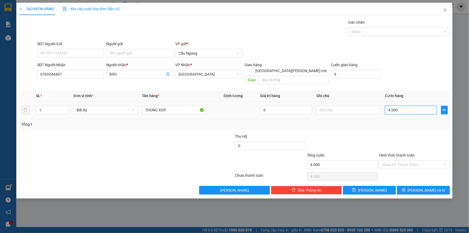
type input "40.000"
click at [408, 161] on input "Hình thức thanh toán" at bounding box center [413, 165] width 61 height 8
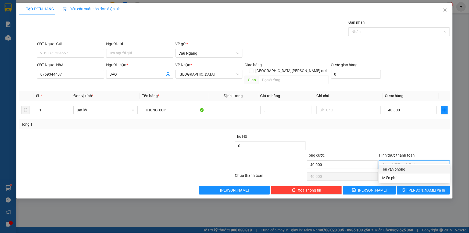
click at [399, 169] on div "Tại văn phòng" at bounding box center [415, 169] width 65 height 6
type input "0"
click at [419, 186] on button "Lưu và In" at bounding box center [423, 190] width 53 height 9
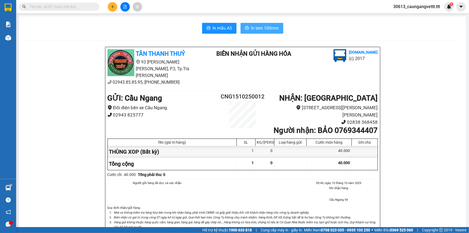
click at [263, 26] on span "In tem 100mm" at bounding box center [266, 28] width 28 height 7
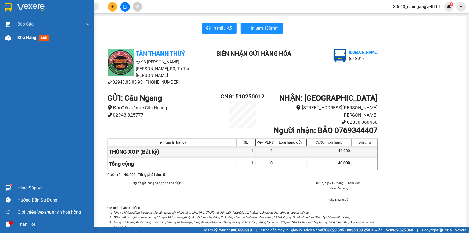
click at [27, 38] on span "Kho hàng" at bounding box center [26, 37] width 19 height 5
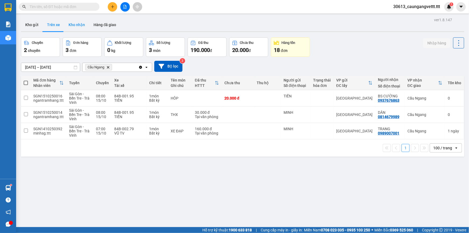
click at [75, 27] on button "Kho nhận" at bounding box center [76, 24] width 25 height 13
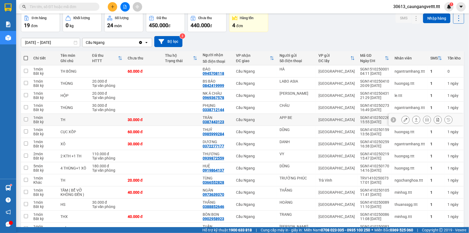
scroll to position [98, 0]
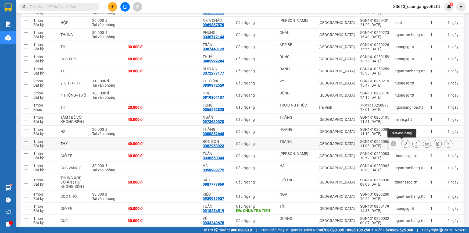
click at [404, 143] on icon at bounding box center [406, 144] width 4 height 4
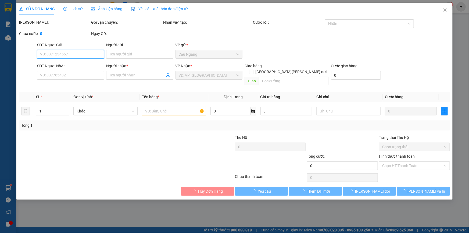
type input "TRANG"
type input "0902958923"
type input "BÒN BON"
type input "40.000"
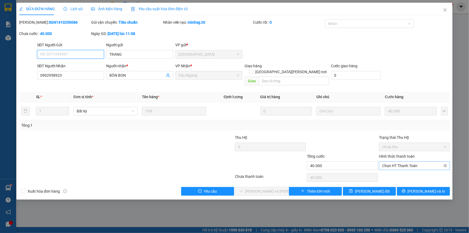
click at [418, 162] on span "Chọn HT Thanh Toán" at bounding box center [415, 166] width 65 height 8
click at [412, 169] on div "Tại văn phòng" at bounding box center [415, 170] width 65 height 6
type input "0"
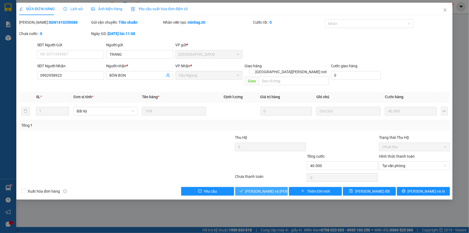
click at [276, 188] on span "Lưu và Giao hàng" at bounding box center [282, 191] width 73 height 6
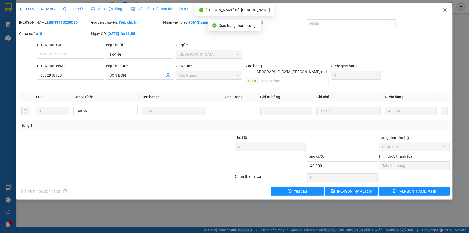
click at [444, 13] on span "Close" at bounding box center [445, 10] width 15 height 15
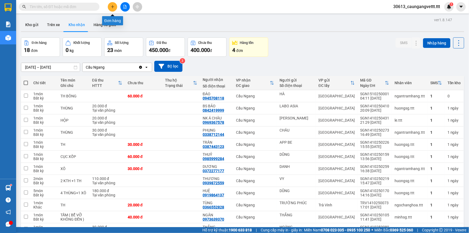
click at [113, 8] on icon "plus" at bounding box center [112, 6] width 0 height 3
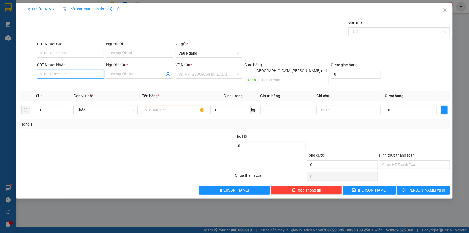
click at [79, 75] on input "SĐT Người Nhận" at bounding box center [70, 74] width 67 height 9
click at [51, 75] on input "094992424" at bounding box center [70, 74] width 67 height 9
type input "0949952424"
click at [125, 75] on input "Người nhận *" at bounding box center [136, 74] width 55 height 6
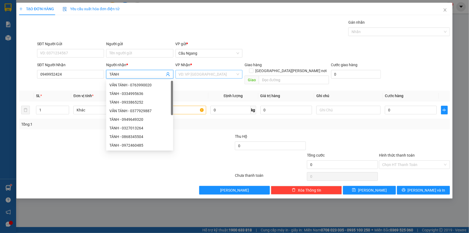
type input "TÁNH"
click at [213, 74] on input "search" at bounding box center [207, 74] width 57 height 8
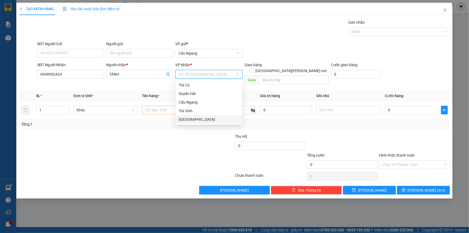
click at [192, 119] on div "[GEOGRAPHIC_DATA]" at bounding box center [209, 119] width 61 height 6
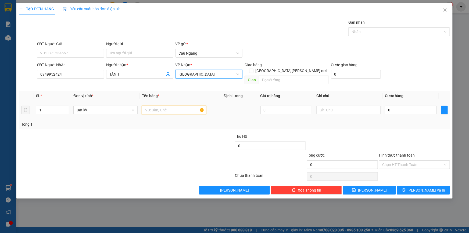
click at [167, 106] on input "text" at bounding box center [174, 110] width 64 height 9
type input "THÙNG"
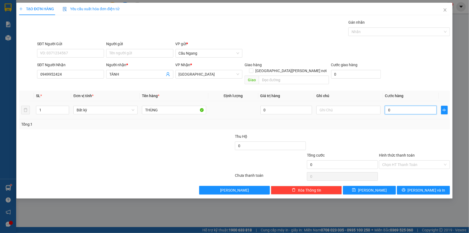
click at [419, 106] on input "0" at bounding box center [411, 110] width 52 height 9
type input "3"
type input "30"
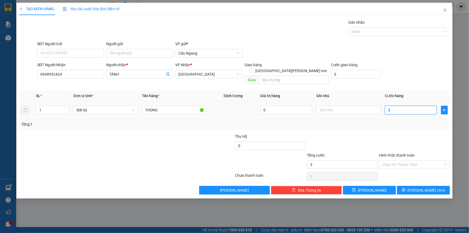
type input "30"
type input "300"
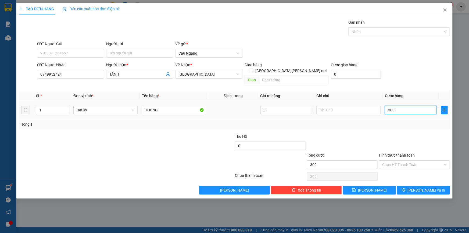
type input "3.000"
type input "30.000"
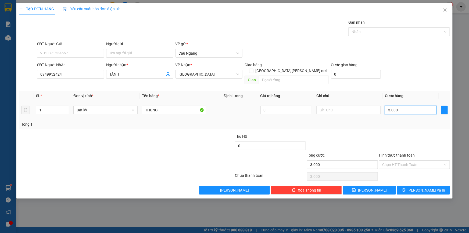
type input "30.000"
click at [425, 187] on span "Lưu và In" at bounding box center [427, 190] width 38 height 6
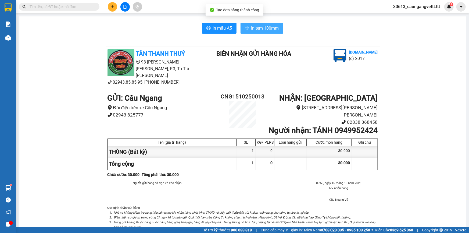
click at [268, 31] on span "In tem 100mm" at bounding box center [266, 28] width 28 height 7
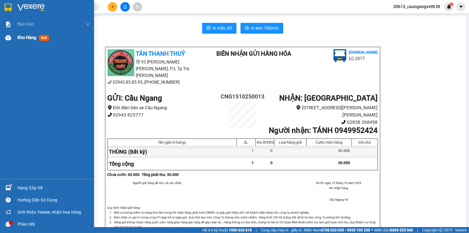
click at [23, 34] on div "Kho hàng mới" at bounding box center [34, 37] width 34 height 7
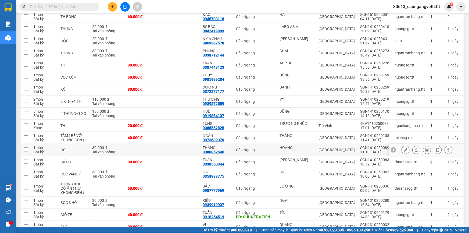
scroll to position [81, 0]
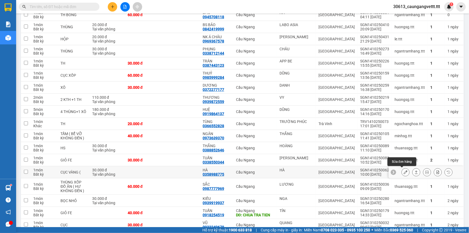
click at [404, 171] on icon at bounding box center [406, 172] width 4 height 4
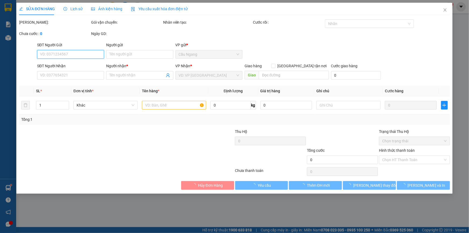
type input "HÀ"
type input "0358988775"
type input "HÀ"
type input "30.000"
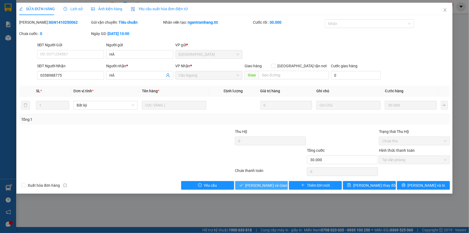
click at [265, 184] on span "[PERSON_NAME] và Giao hàng" at bounding box center [272, 185] width 52 height 6
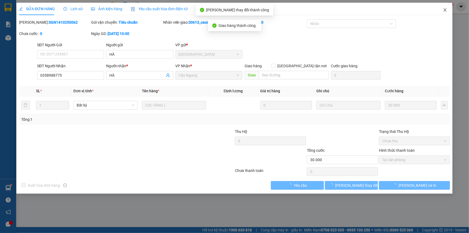
click at [444, 10] on icon "close" at bounding box center [445, 10] width 4 height 4
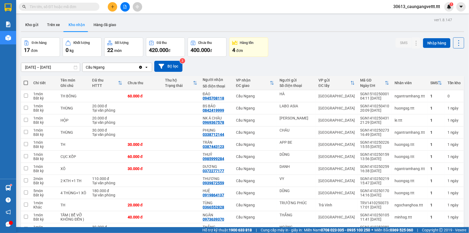
click at [254, 50] on div "4 đơn" at bounding box center [248, 50] width 33 height 8
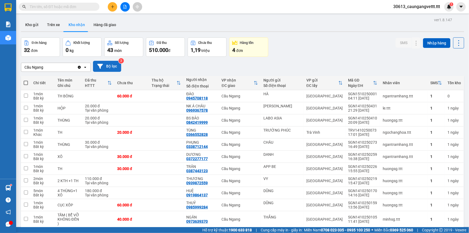
click at [111, 64] on button "Bộ lọc" at bounding box center [107, 66] width 28 height 11
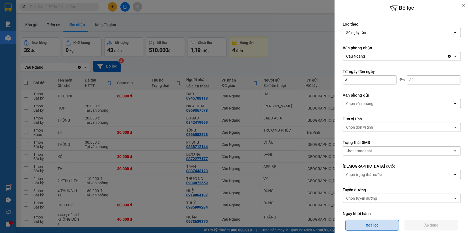
click at [369, 227] on button "Xoá lọc" at bounding box center [373, 225] width 54 height 11
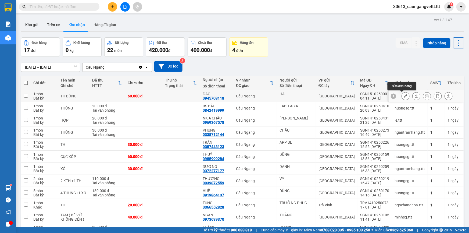
click at [404, 96] on icon at bounding box center [406, 96] width 4 height 4
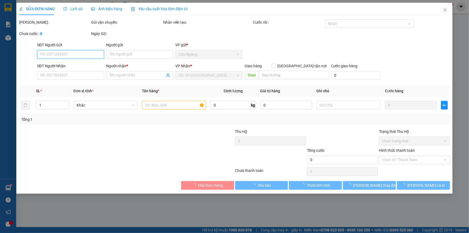
type input "HÀ"
type input "0945708118"
type input "ĐÀO"
type input "60.000"
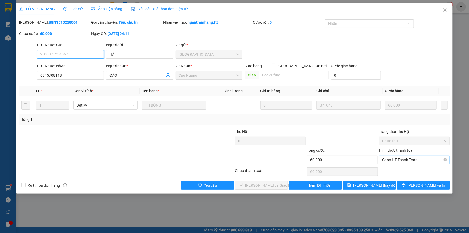
click at [411, 160] on span "Chọn HT Thanh Toán" at bounding box center [415, 160] width 65 height 8
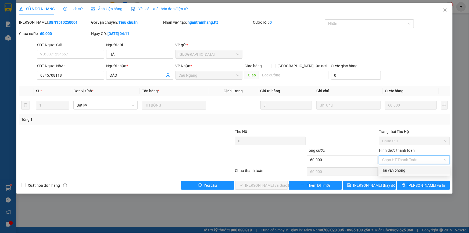
click at [403, 172] on div "Tại văn phòng" at bounding box center [415, 170] width 65 height 6
type input "0"
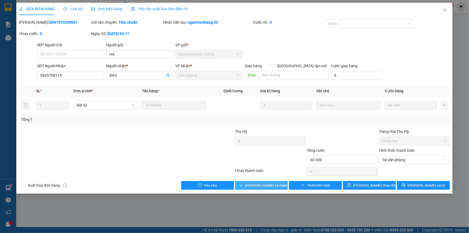
click at [272, 186] on span "[PERSON_NAME] và Giao hàng" at bounding box center [272, 185] width 52 height 6
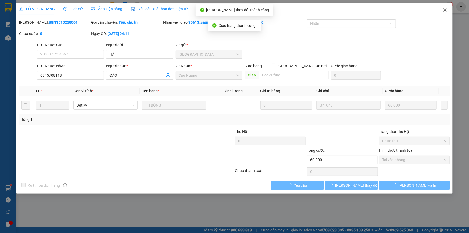
click at [445, 11] on icon "close" at bounding box center [445, 10] width 4 height 4
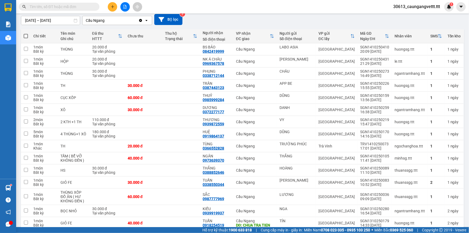
scroll to position [82, 0]
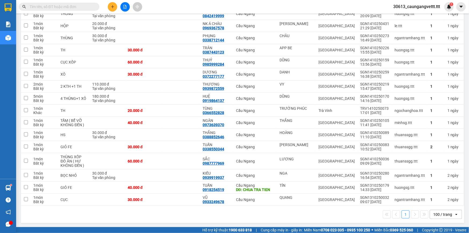
click at [112, 6] on icon "plus" at bounding box center [113, 7] width 4 height 4
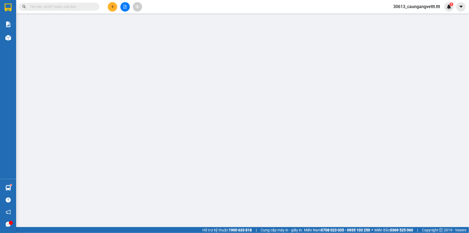
click at [112, 6] on div "Yêu cầu xuất hóa đơn điện tử" at bounding box center [91, 9] width 57 height 6
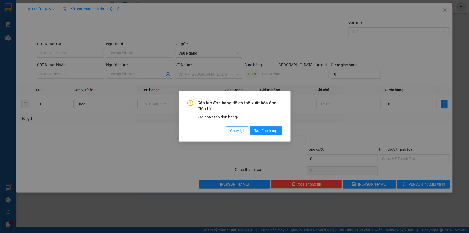
click at [236, 132] on span "Quay lại" at bounding box center [237, 131] width 13 height 6
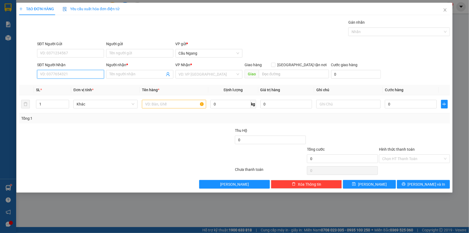
click at [80, 75] on input "SĐT Người Nhận" at bounding box center [70, 74] width 67 height 9
type input "0911122328"
click at [127, 75] on input "Người nhận *" at bounding box center [136, 74] width 55 height 6
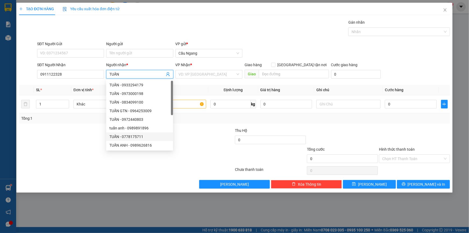
type input "TUẤN"
click at [76, 168] on div at bounding box center [127, 170] width 216 height 11
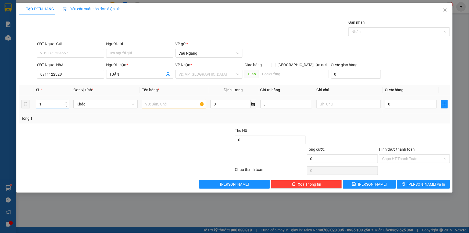
click at [49, 103] on input "1" at bounding box center [52, 104] width 33 height 8
type input "2"
click at [204, 73] on input "search" at bounding box center [207, 74] width 57 height 8
click at [204, 73] on input "THÙNG XOP" at bounding box center [207, 74] width 57 height 8
type input "T"
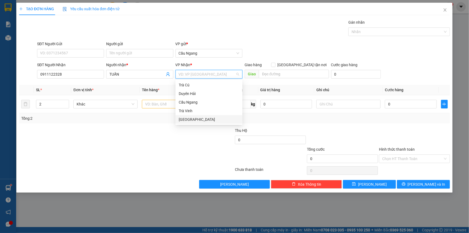
click at [202, 121] on div "[GEOGRAPHIC_DATA]" at bounding box center [209, 119] width 61 height 6
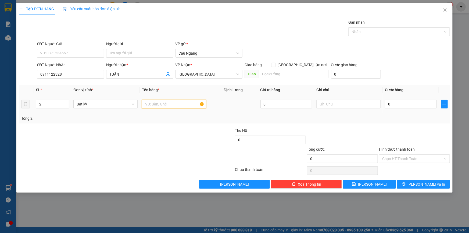
click at [166, 103] on input "text" at bounding box center [174, 104] width 64 height 9
type input "THÙNG XOP"
click at [415, 104] on input "0" at bounding box center [411, 104] width 52 height 9
type input "7"
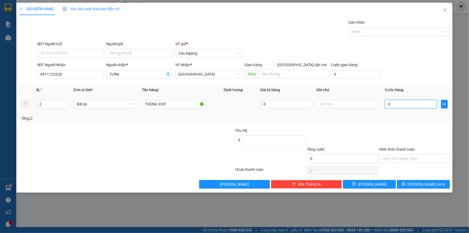
type input "7"
type input "70"
type input "700"
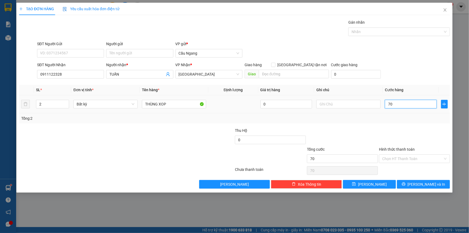
type input "700"
type input "7.000"
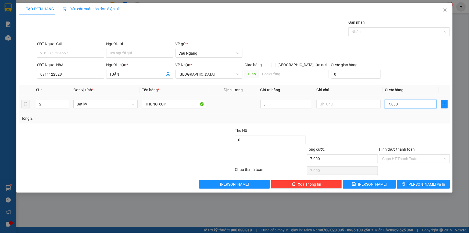
type input "700"
type input "70"
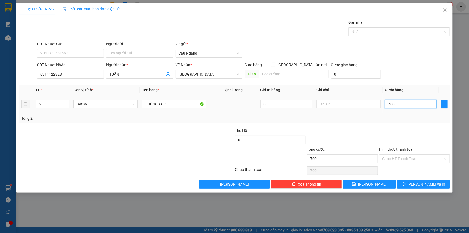
type input "70"
type input "7"
type input "0"
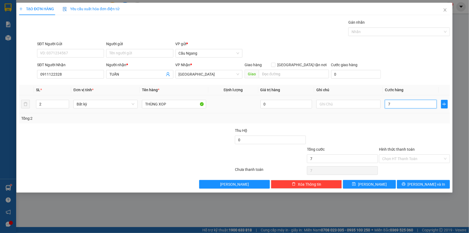
type input "0"
click at [388, 104] on input "0" at bounding box center [411, 104] width 52 height 9
type input "80"
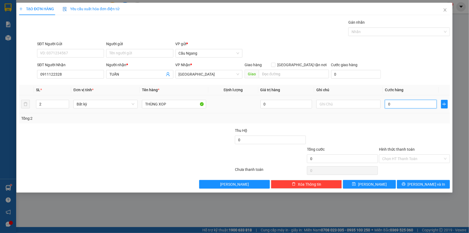
type input "80"
type input "800"
type input "8.000"
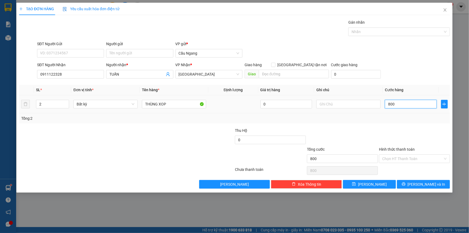
type input "8.000"
type input "800.000"
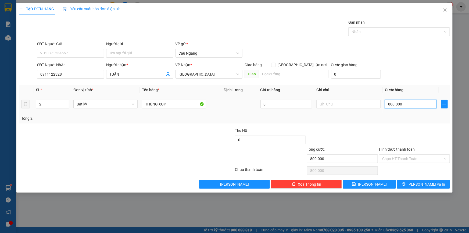
type input "80.000"
click at [406, 158] on input "Hình thức thanh toán" at bounding box center [413, 159] width 61 height 8
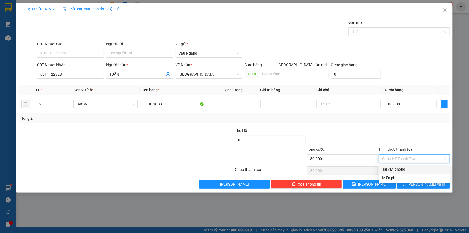
click at [403, 171] on div "Tại văn phòng" at bounding box center [415, 169] width 65 height 6
type input "0"
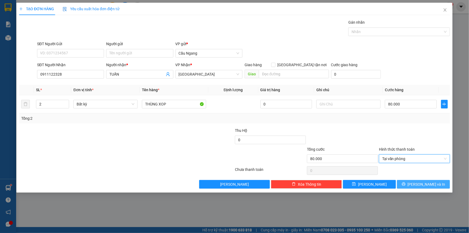
click at [429, 182] on span "[PERSON_NAME] và In" at bounding box center [427, 184] width 38 height 6
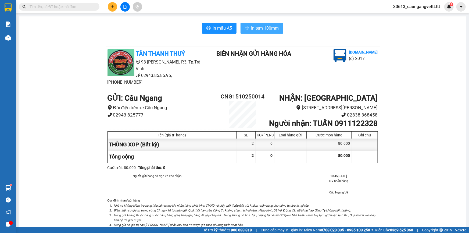
click at [266, 29] on span "In tem 100mm" at bounding box center [266, 28] width 28 height 7
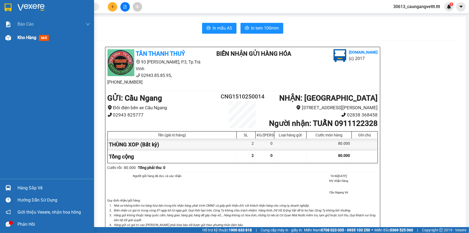
click at [22, 37] on span "Kho hàng" at bounding box center [26, 37] width 19 height 5
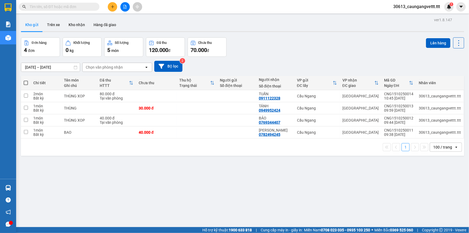
click at [26, 82] on span at bounding box center [26, 83] width 4 height 4
click at [26, 80] on input "checkbox" at bounding box center [26, 80] width 0 height 0
checkbox input "true"
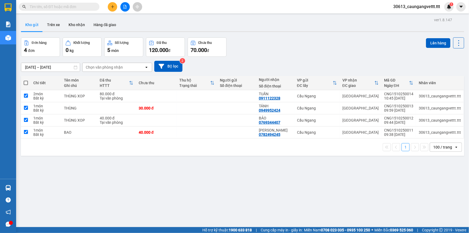
checkbox input "true"
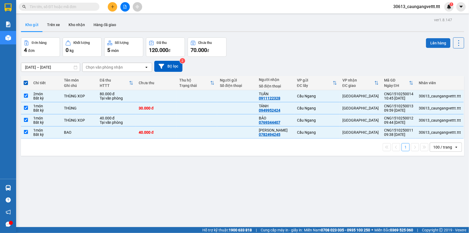
click at [438, 40] on button "Lên hàng" at bounding box center [438, 43] width 24 height 10
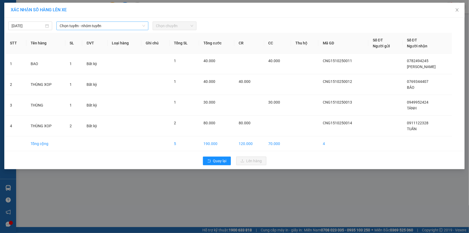
click at [122, 27] on span "Chọn tuyến - nhóm tuyến" at bounding box center [103, 26] width 86 height 8
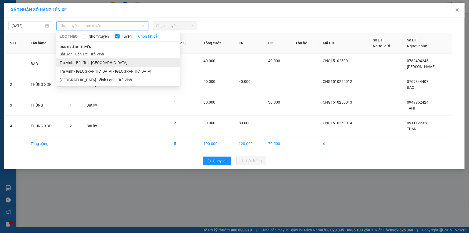
click at [95, 63] on li "Trà Vinh - Bến Tre - [GEOGRAPHIC_DATA]" at bounding box center [118, 62] width 124 height 9
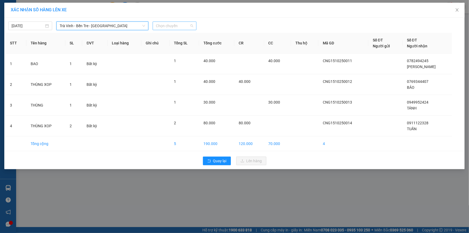
click at [175, 23] on span "Chọn chuyến" at bounding box center [174, 26] width 37 height 8
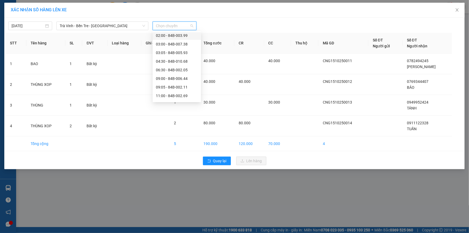
scroll to position [49, 0]
click at [169, 91] on div "13:00 - 84B-002.15" at bounding box center [177, 91] width 42 height 6
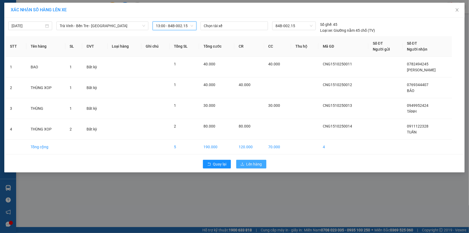
click at [256, 162] on span "Lên hàng" at bounding box center [255, 164] width 16 height 6
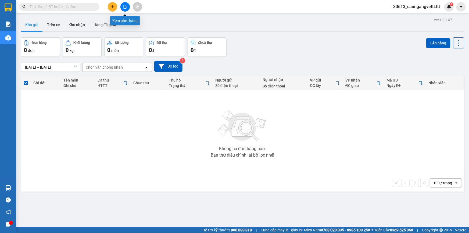
click at [129, 6] on button at bounding box center [125, 6] width 9 height 9
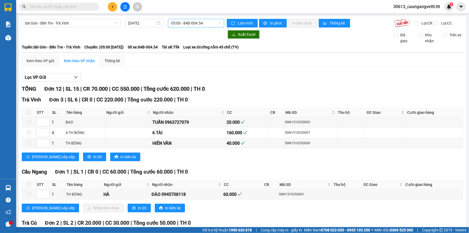
click at [208, 24] on span "05:00 - 84B-004.54" at bounding box center [196, 23] width 50 height 8
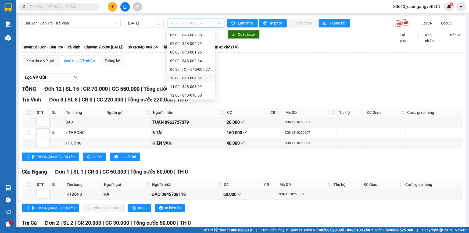
scroll to position [32, 0]
click at [183, 85] on div "13:00 - 84B-003.46" at bounding box center [191, 88] width 42 height 6
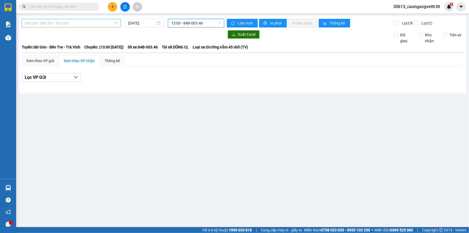
click at [96, 22] on span "Sài Gòn - Bến Tre - Trà Vinh" at bounding box center [71, 23] width 93 height 8
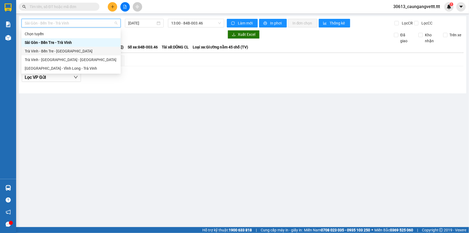
click at [60, 52] on div "Trà Vinh - Bến Tre - [GEOGRAPHIC_DATA]" at bounding box center [71, 51] width 93 height 6
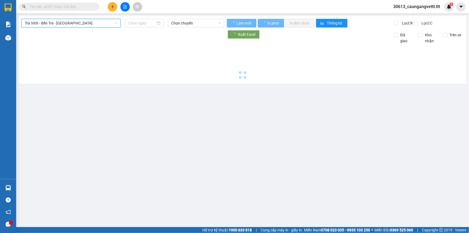
type input "[DATE]"
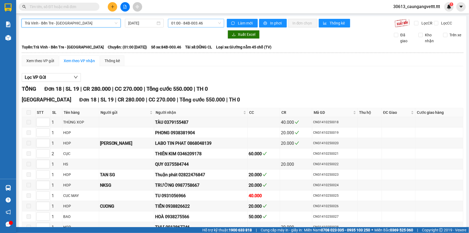
click at [208, 23] on span "01:00 - 84B-003.46" at bounding box center [196, 23] width 50 height 8
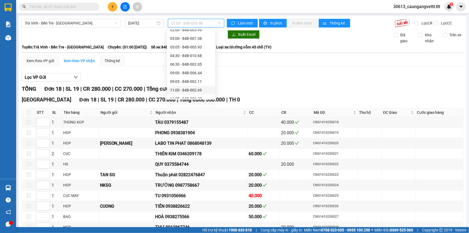
scroll to position [57, 0]
click at [185, 80] on div "13:00 - 84B-002.15" at bounding box center [191, 80] width 42 height 6
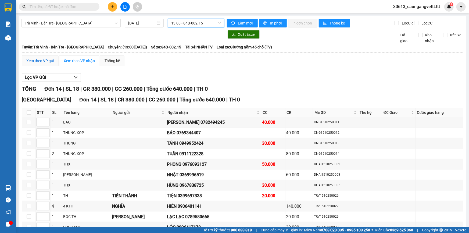
click at [43, 60] on div "Xem theo VP gửi" at bounding box center [40, 61] width 28 height 6
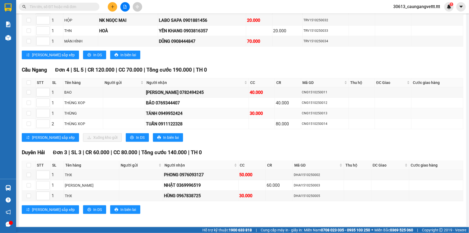
scroll to position [144, 0]
